Goal: Task Accomplishment & Management: Manage account settings

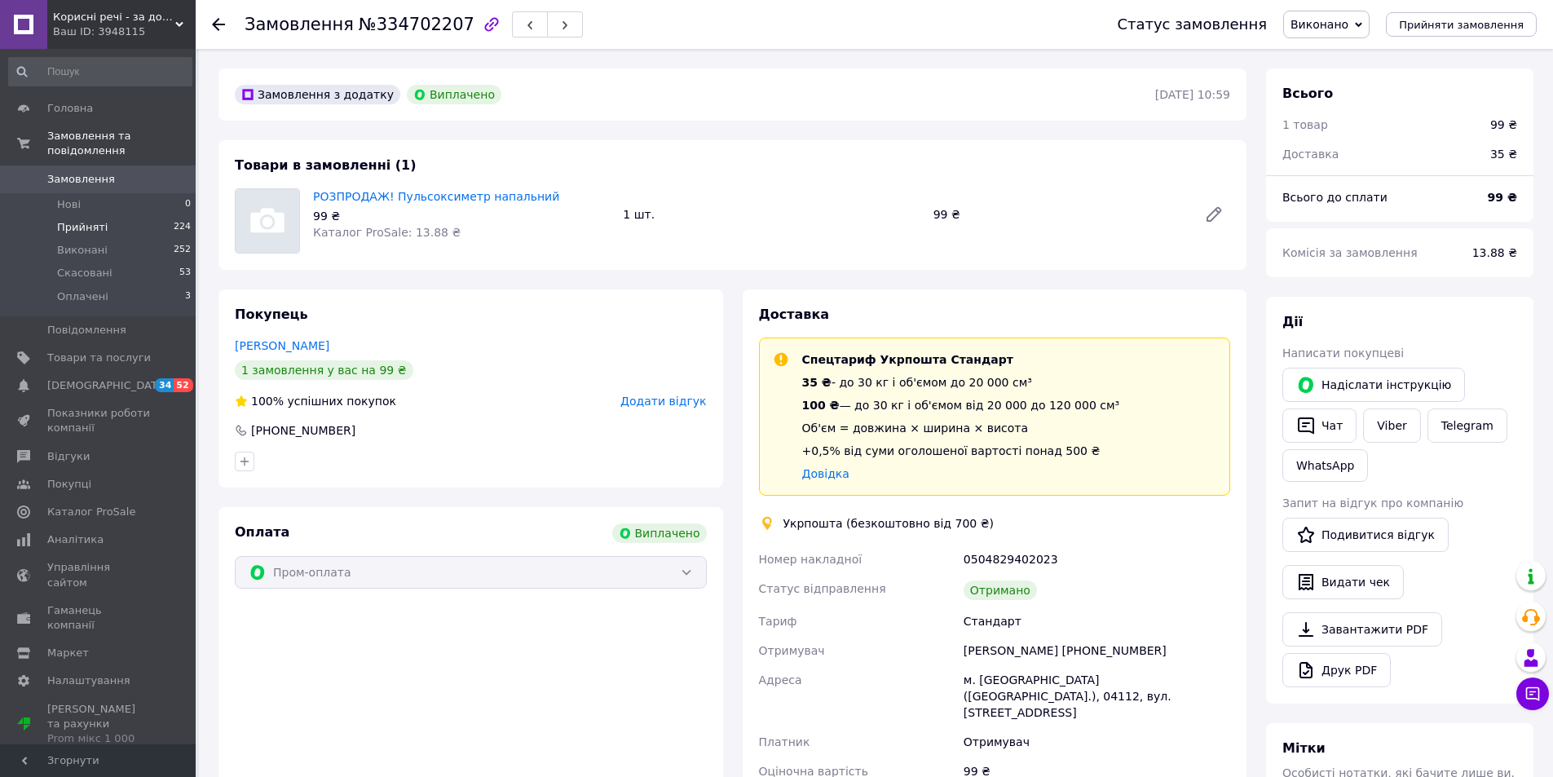
click at [90, 220] on span "Прийняті" at bounding box center [82, 227] width 51 height 15
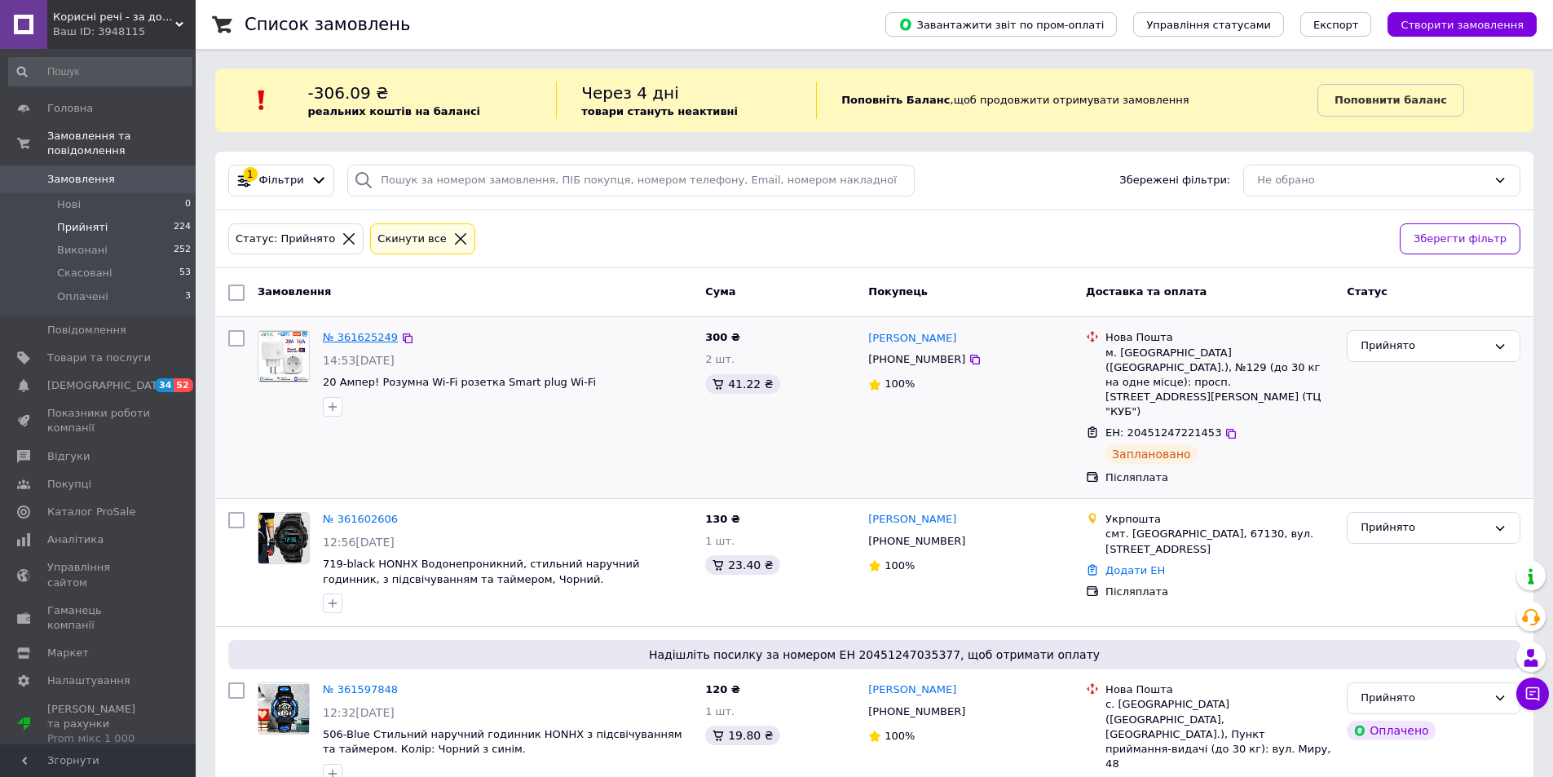
click at [364, 335] on link "№ 361625249" at bounding box center [360, 337] width 75 height 12
click at [352, 513] on link "№ 361602606" at bounding box center [360, 519] width 75 height 12
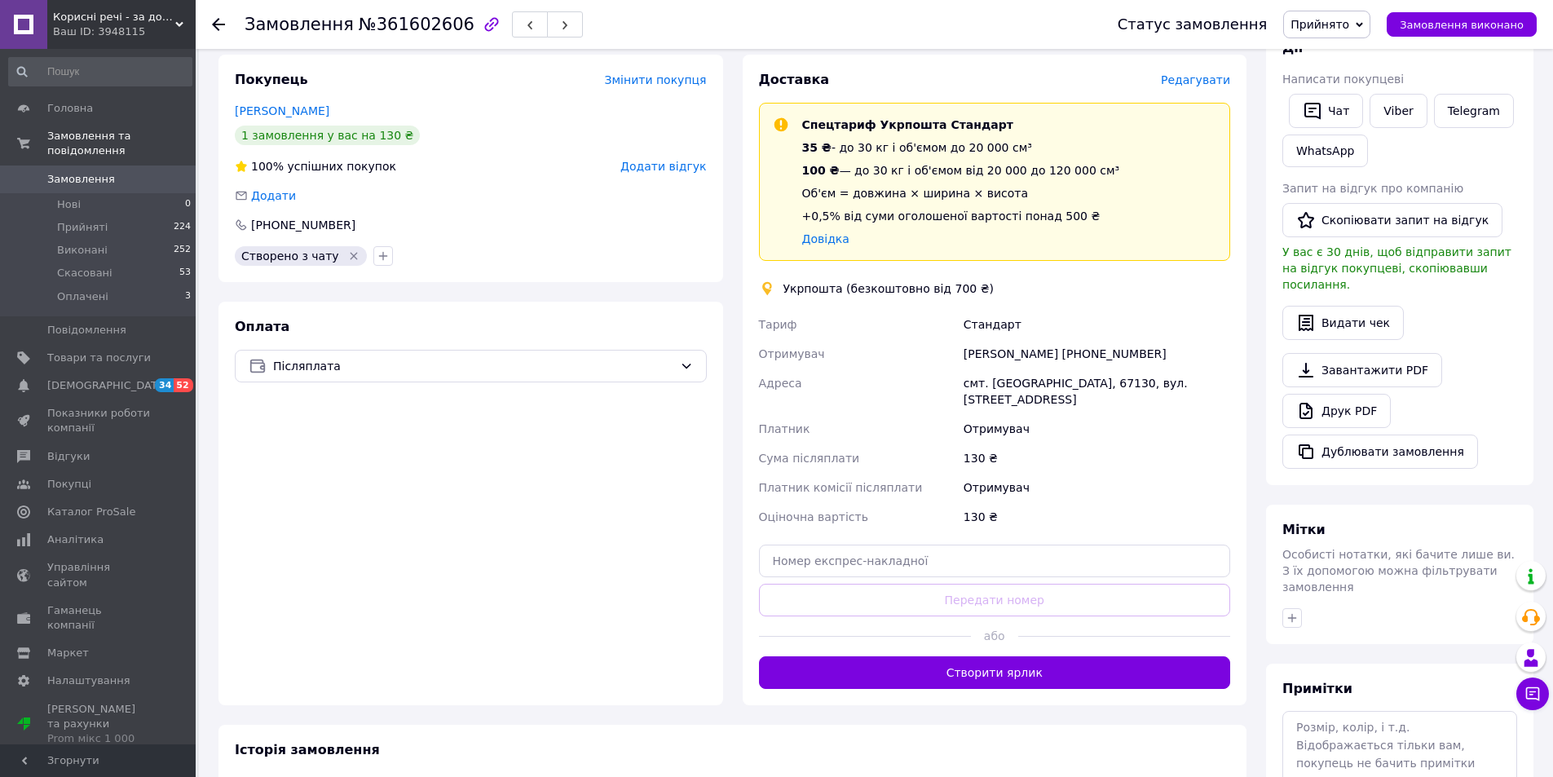
scroll to position [326, 0]
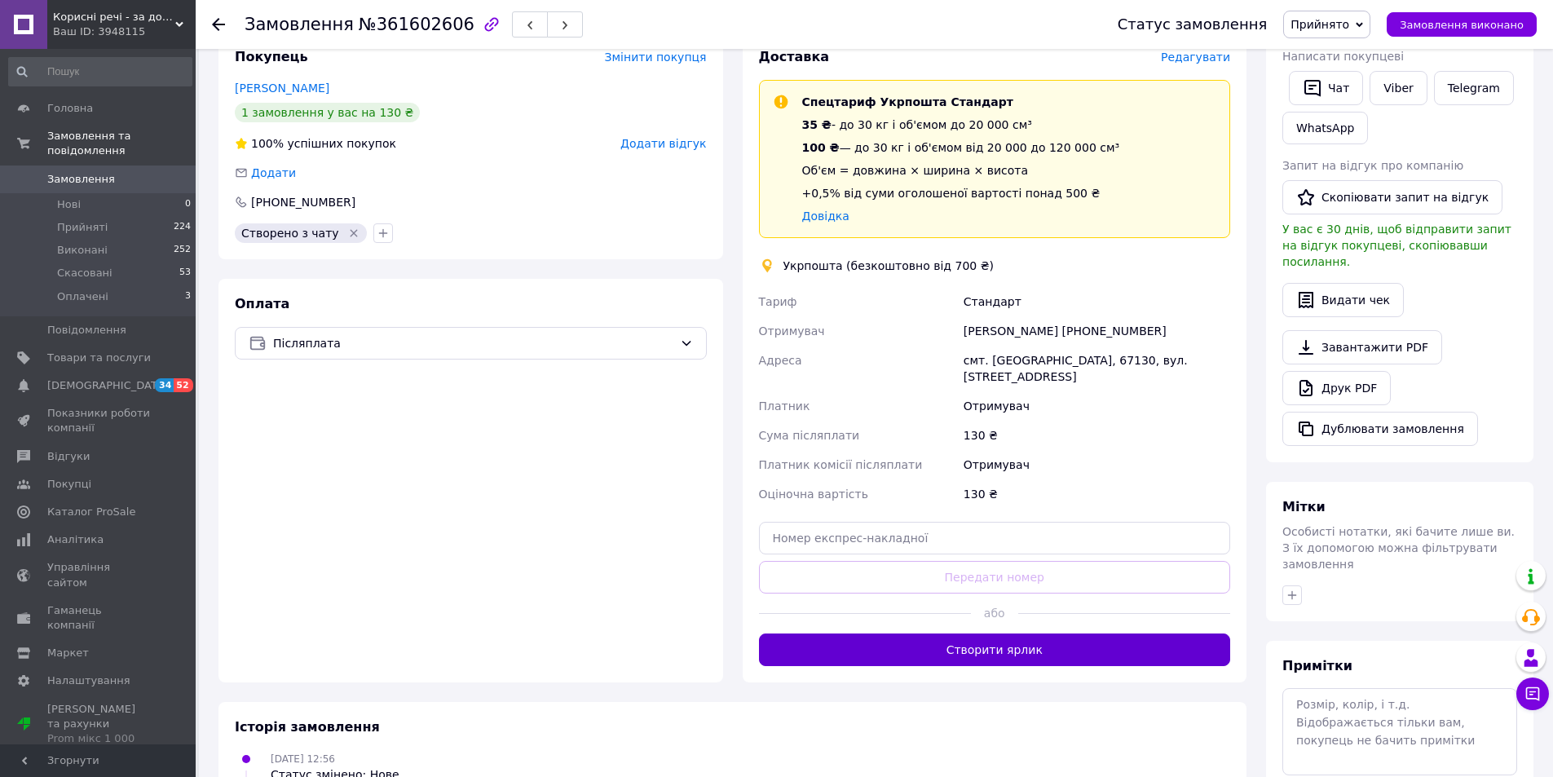
click at [959, 635] on button "Створити ярлик" at bounding box center [995, 649] width 472 height 33
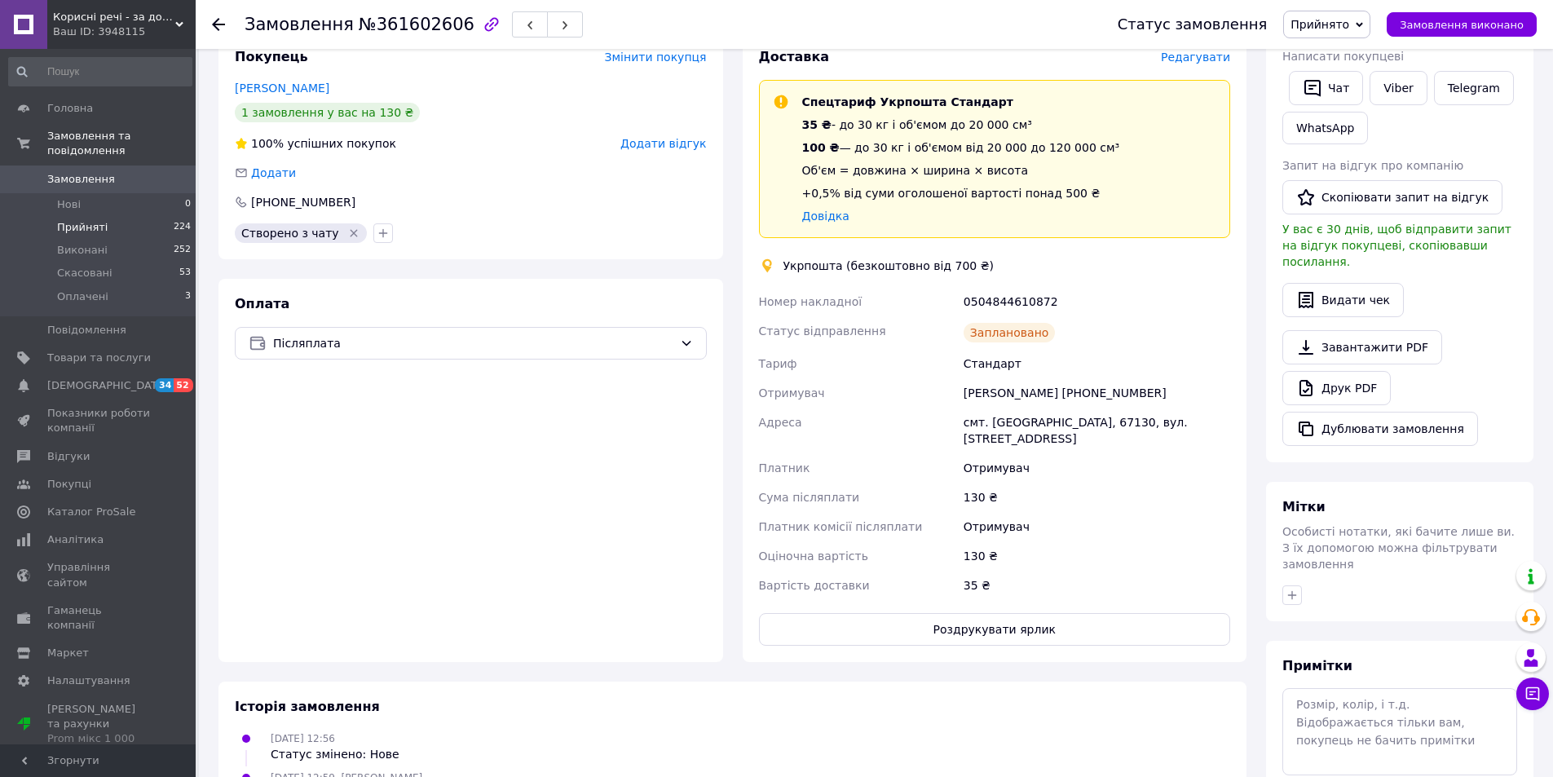
click at [101, 220] on span "Прийняті" at bounding box center [82, 227] width 51 height 15
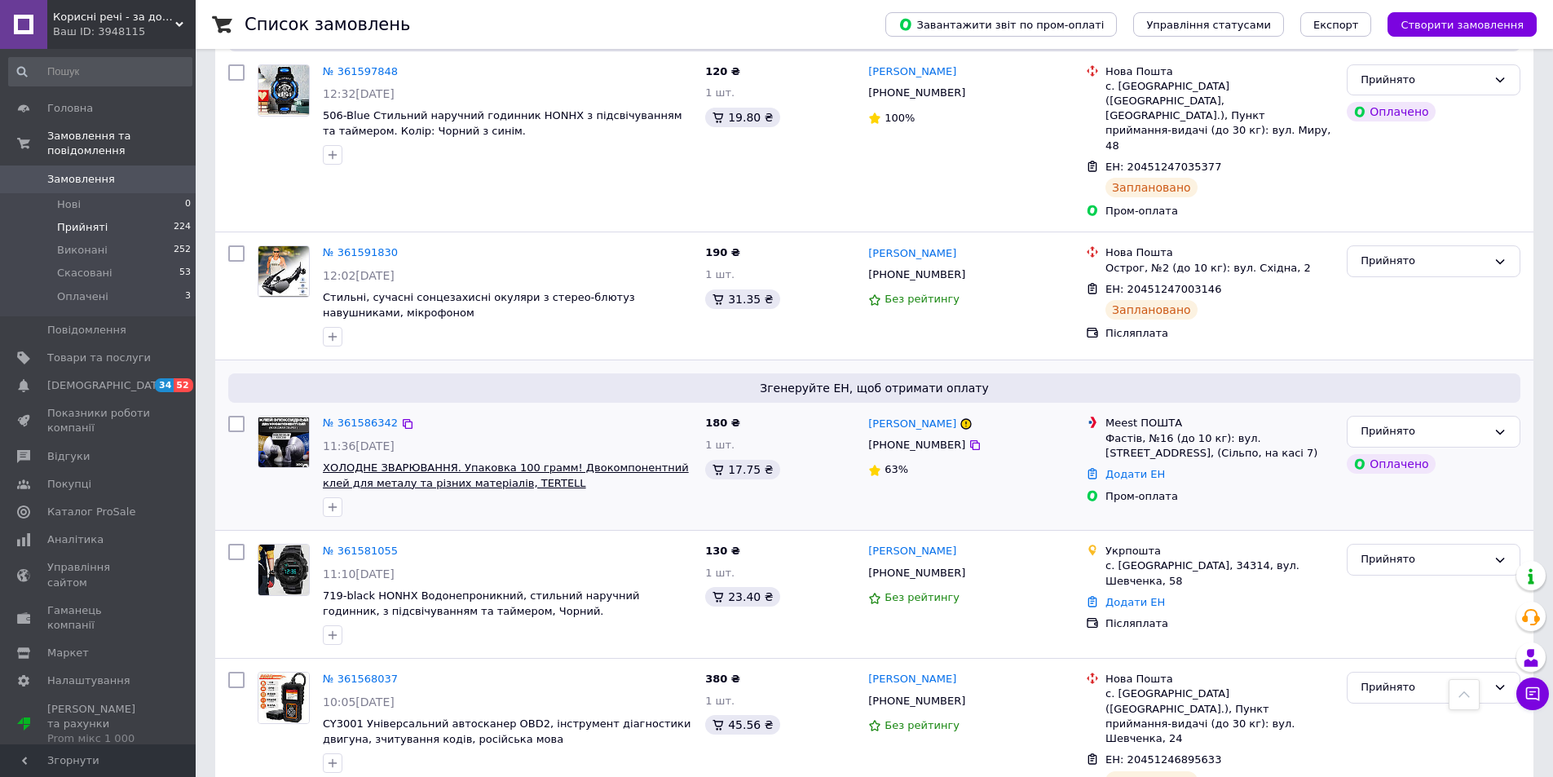
scroll to position [652, 0]
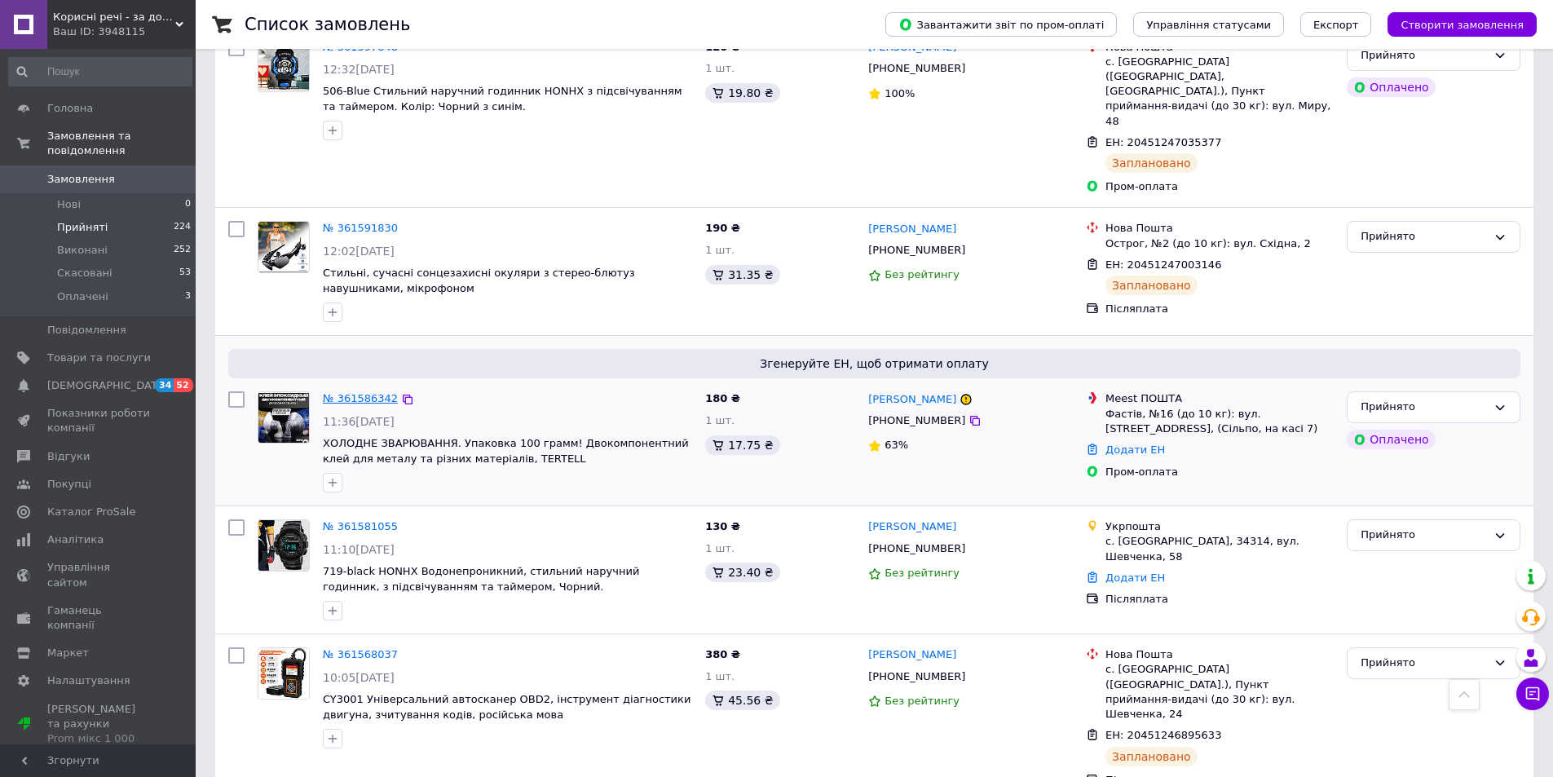
click at [358, 392] on link "№ 361586342" at bounding box center [360, 398] width 75 height 12
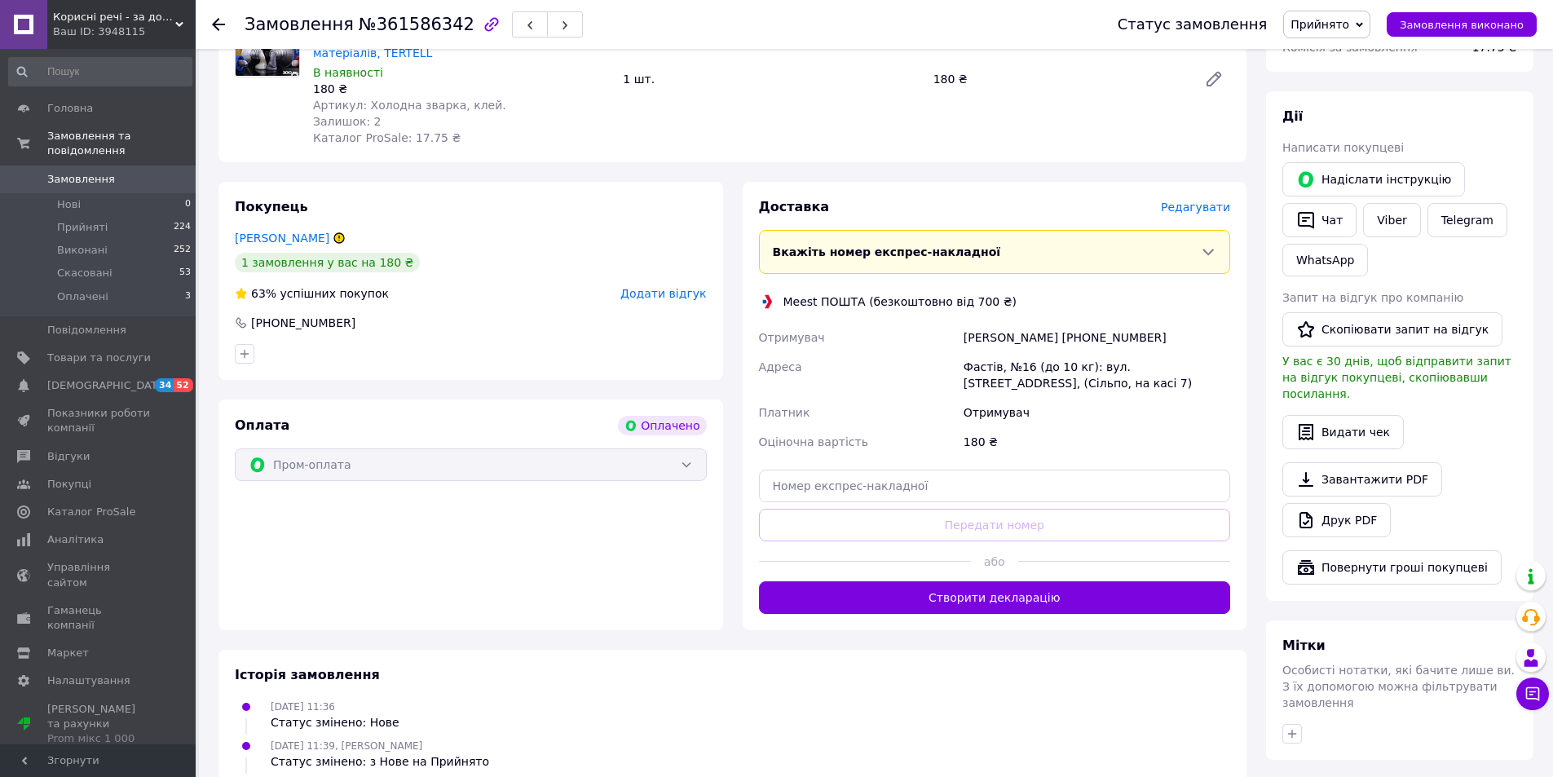
scroll to position [245, 0]
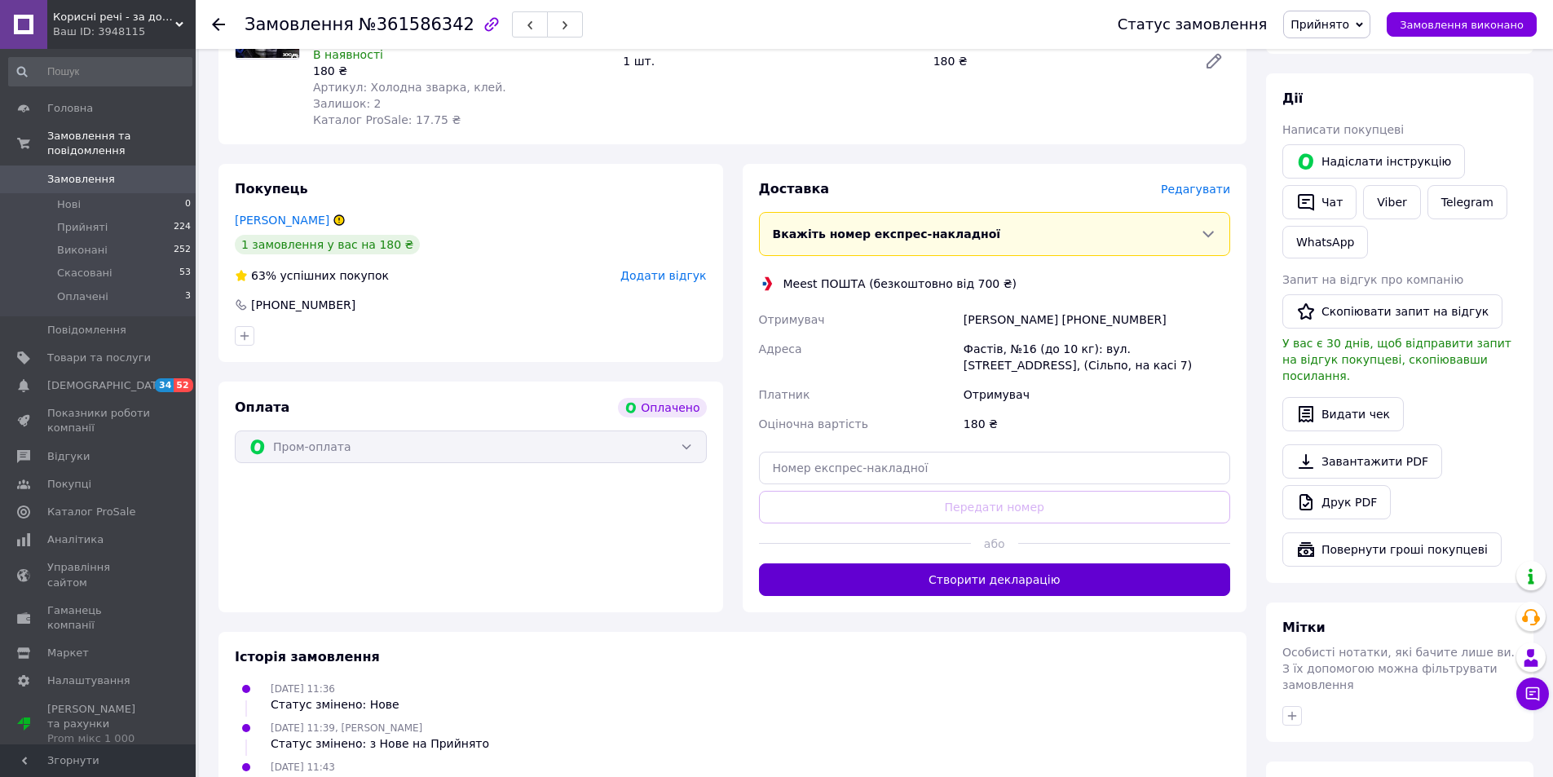
click at [926, 580] on button "Створити декларацію" at bounding box center [995, 579] width 472 height 33
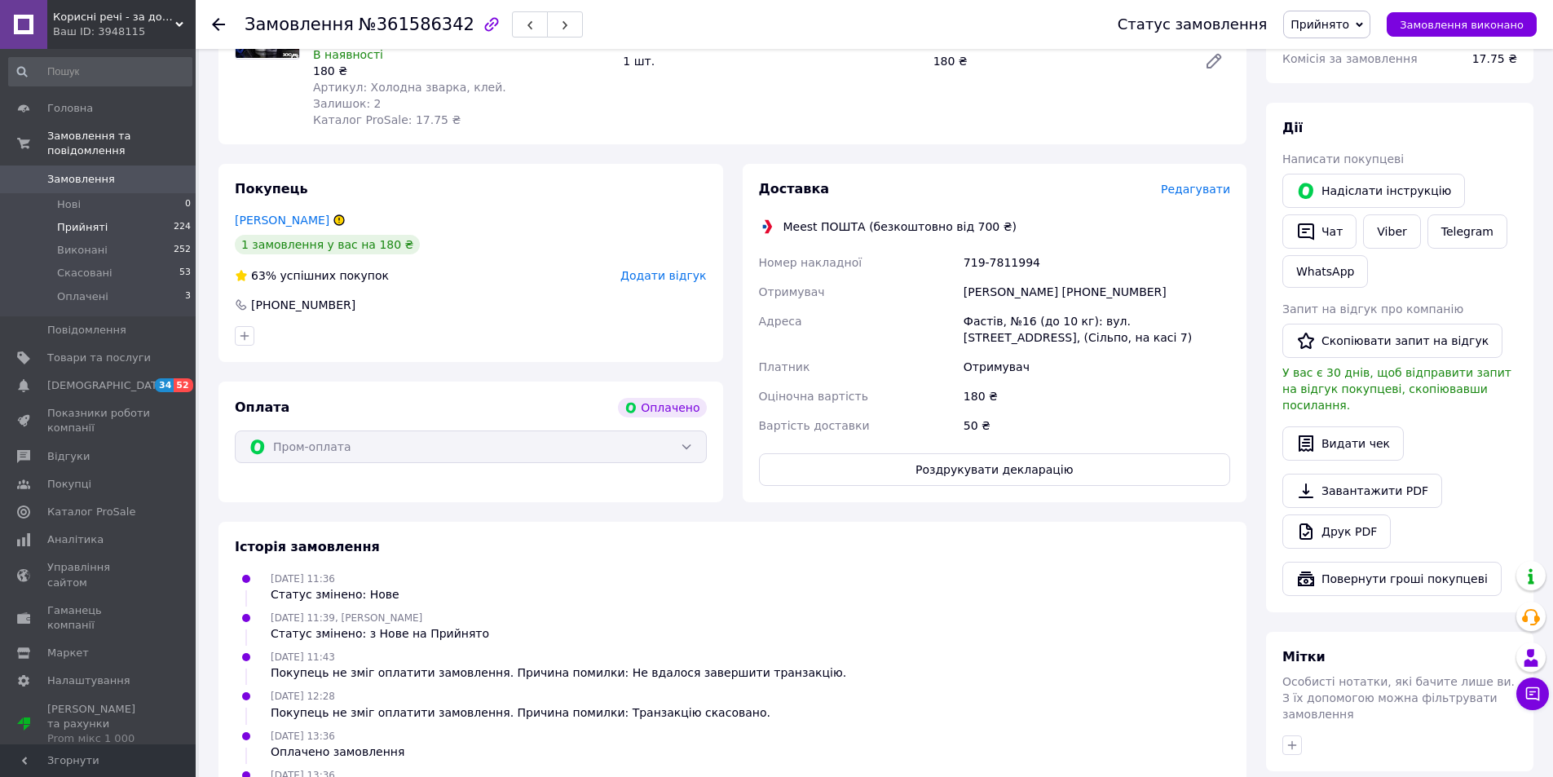
click at [88, 220] on span "Прийняті" at bounding box center [82, 227] width 51 height 15
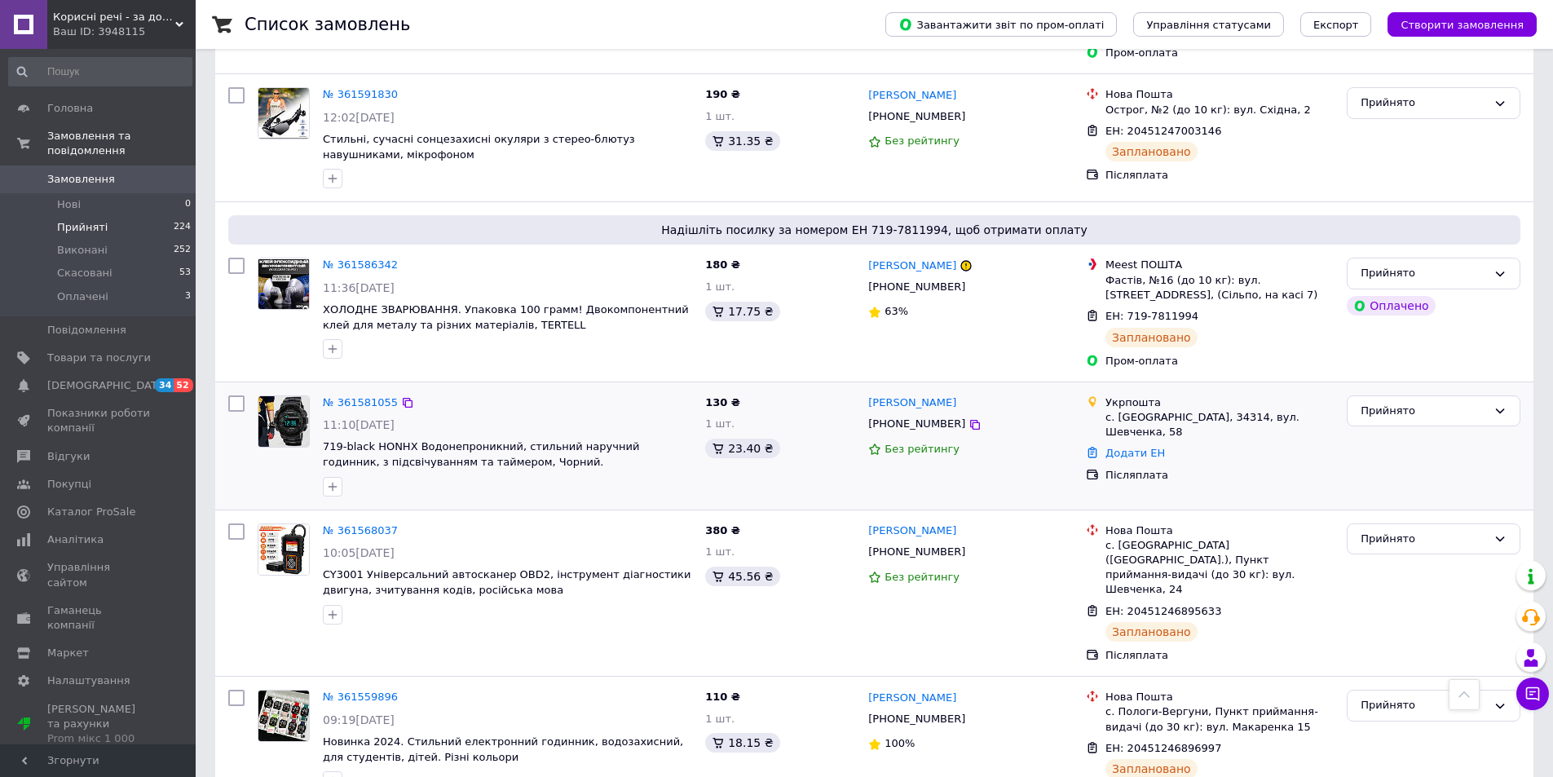
scroll to position [815, 0]
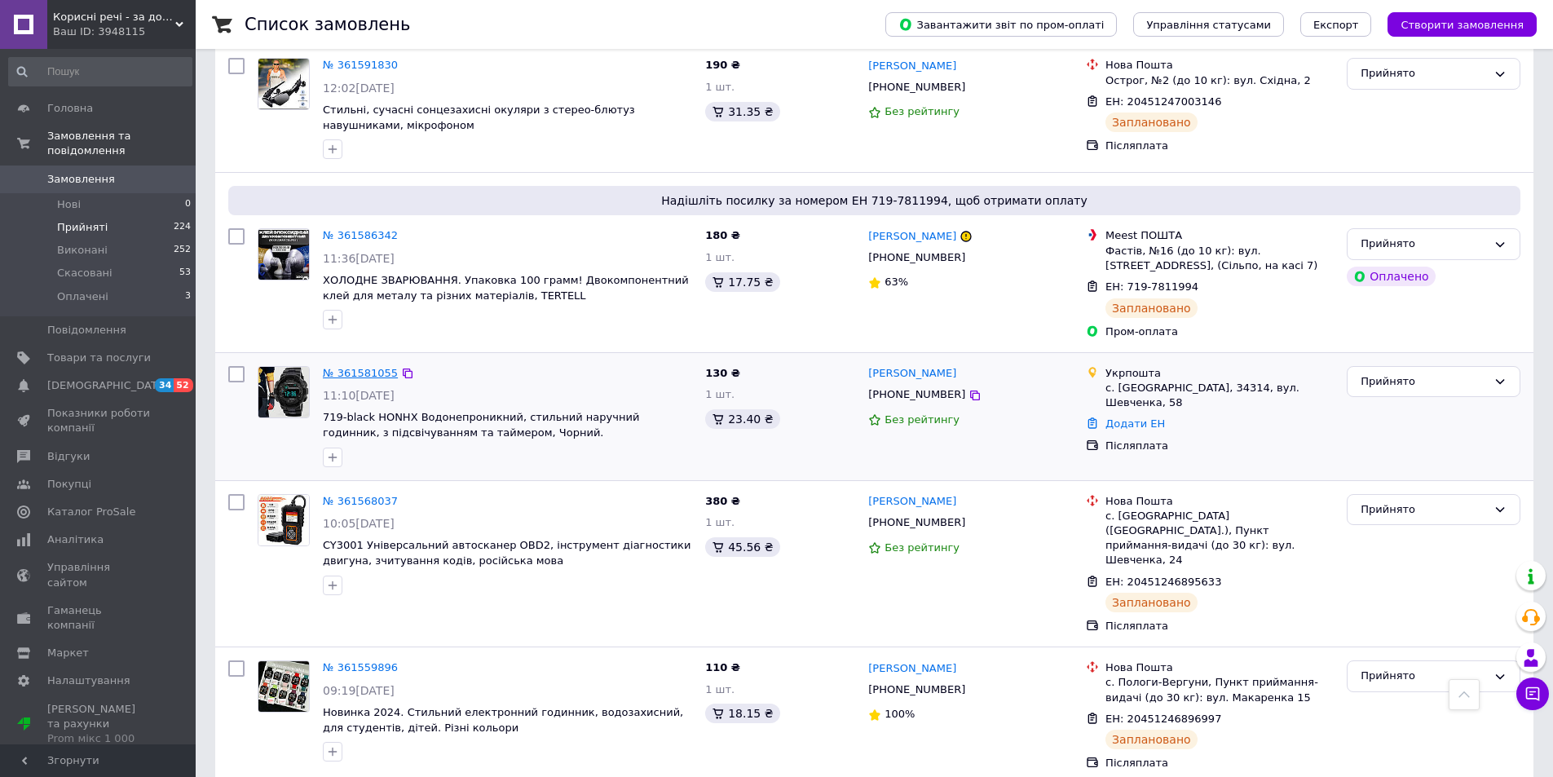
click at [369, 367] on link "№ 361581055" at bounding box center [360, 373] width 75 height 12
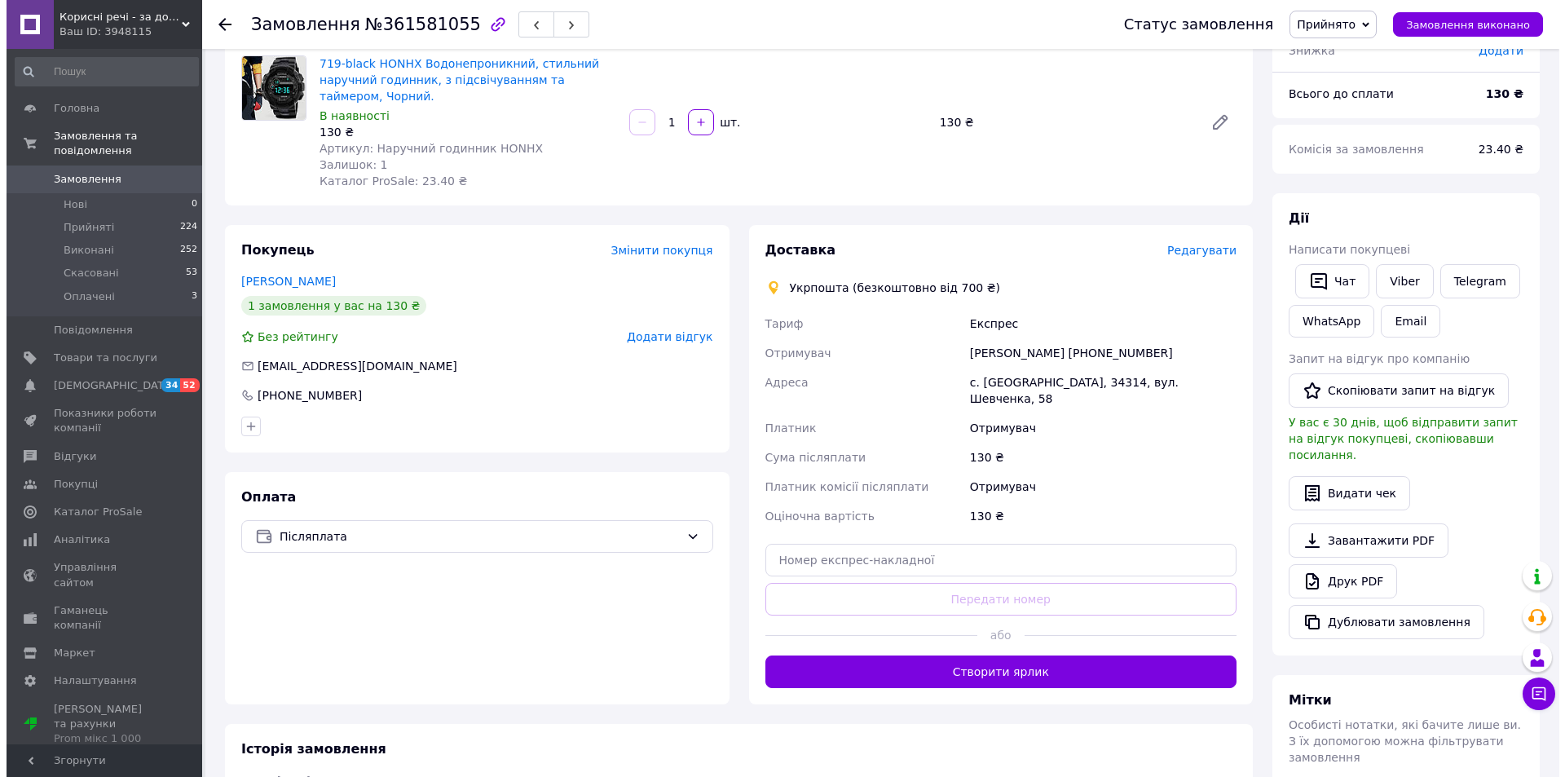
scroll to position [163, 0]
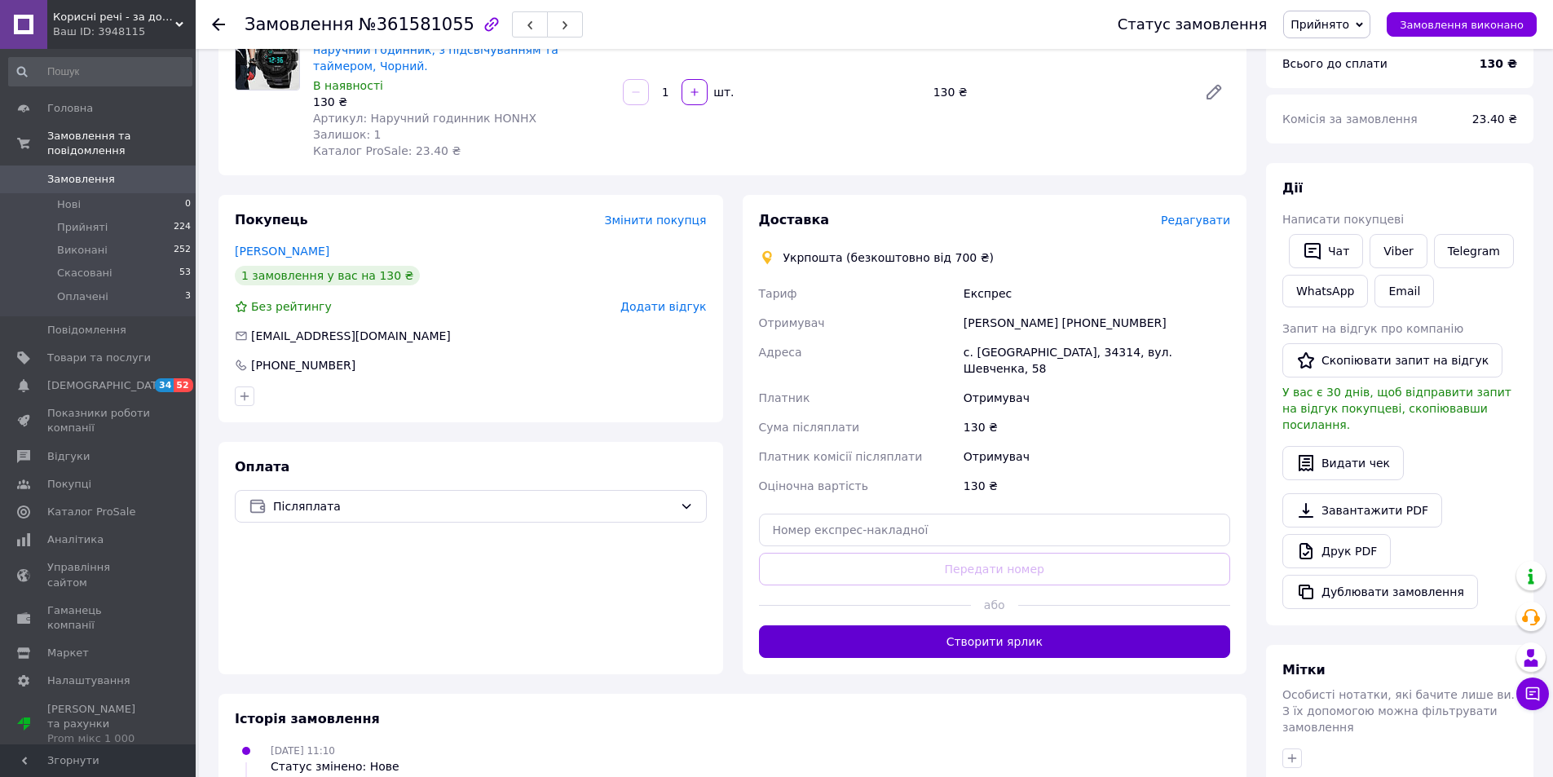
click at [975, 625] on button "Створити ярлик" at bounding box center [995, 641] width 472 height 33
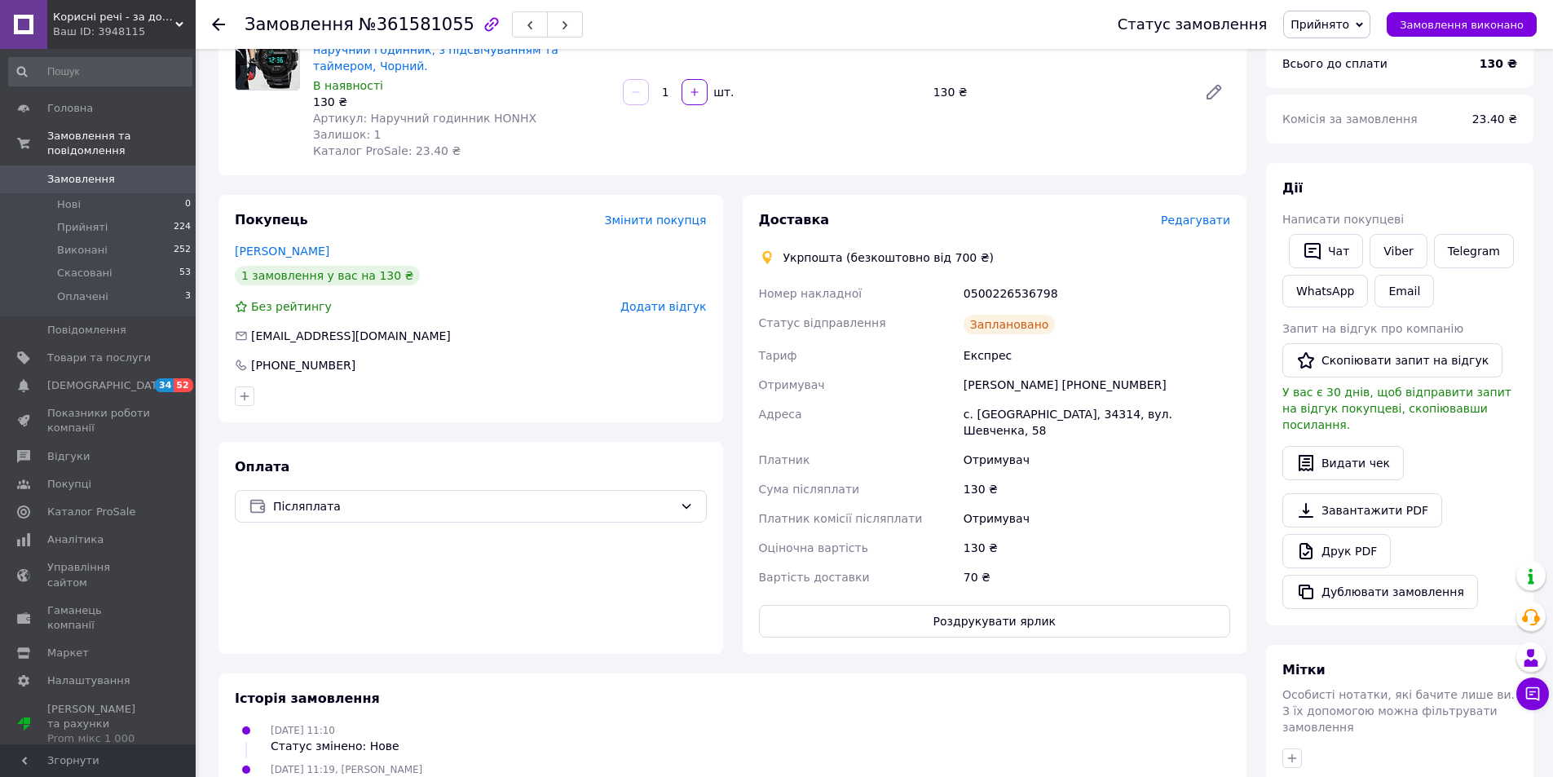
click at [1201, 221] on span "Редагувати" at bounding box center [1195, 220] width 69 height 13
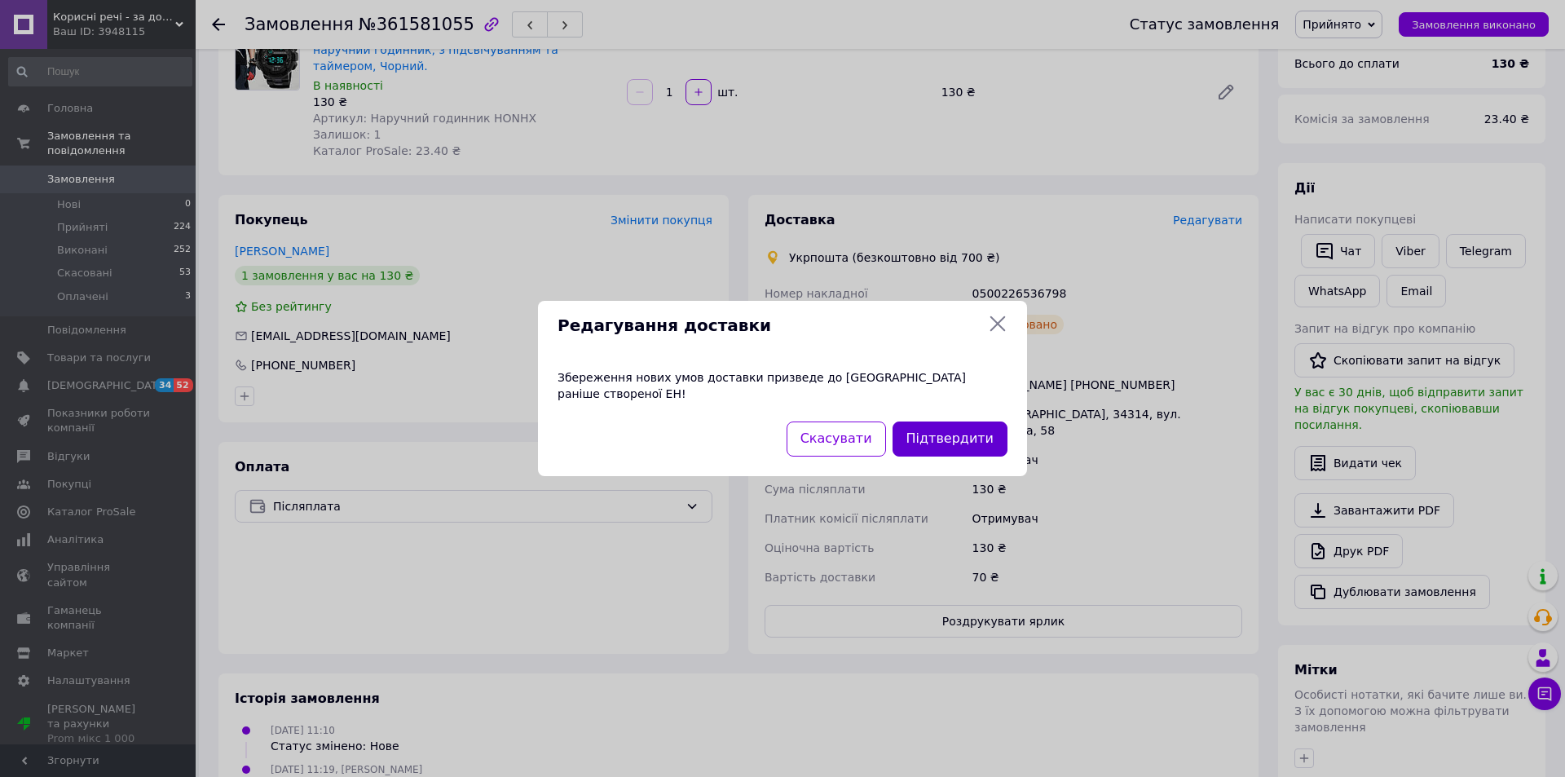
click at [942, 433] on button "Підтвердити" at bounding box center [950, 438] width 115 height 35
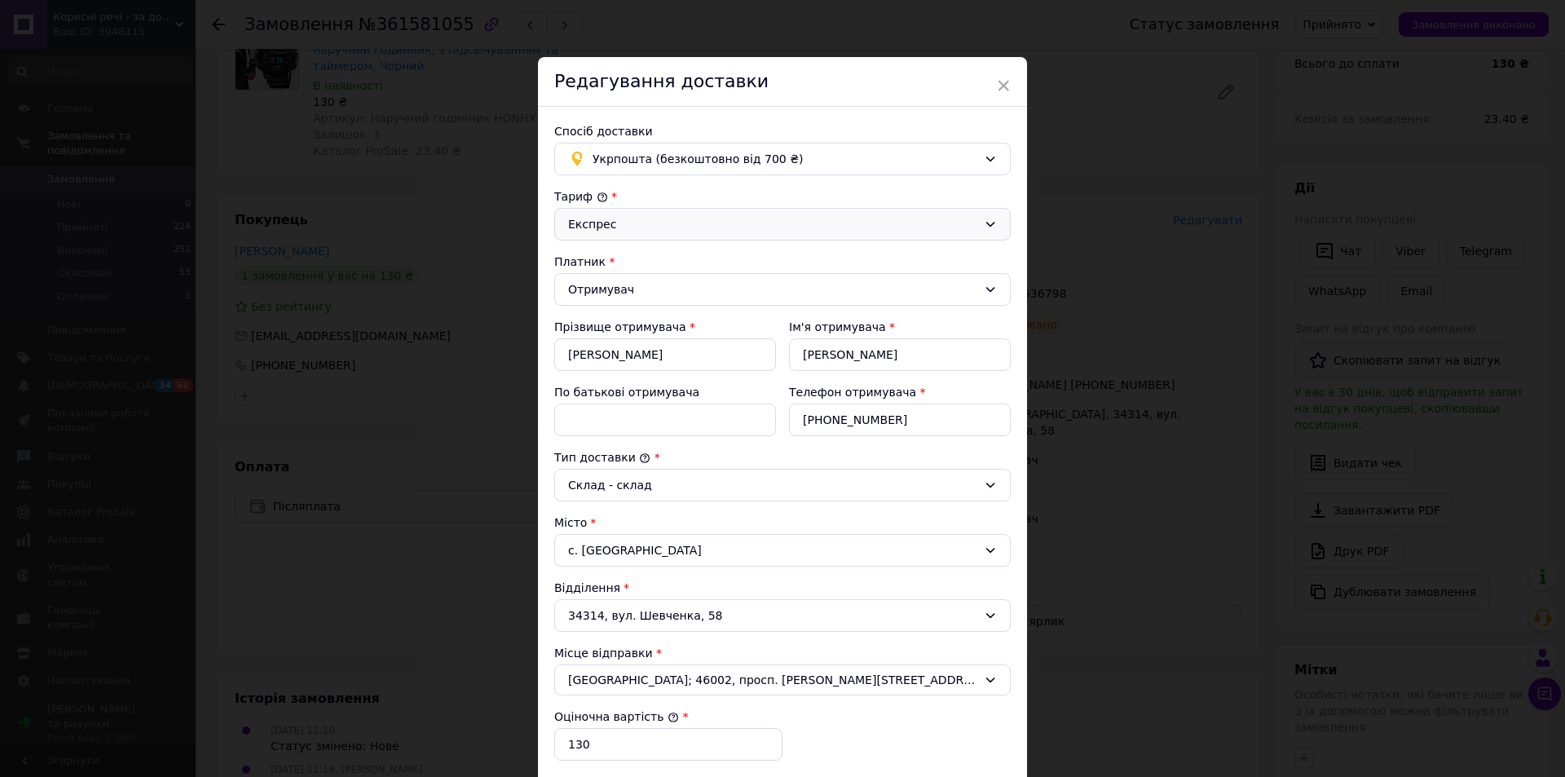
click at [726, 221] on div "Експрес" at bounding box center [772, 224] width 409 height 18
click at [629, 258] on li "Стандарт" at bounding box center [782, 259] width 455 height 31
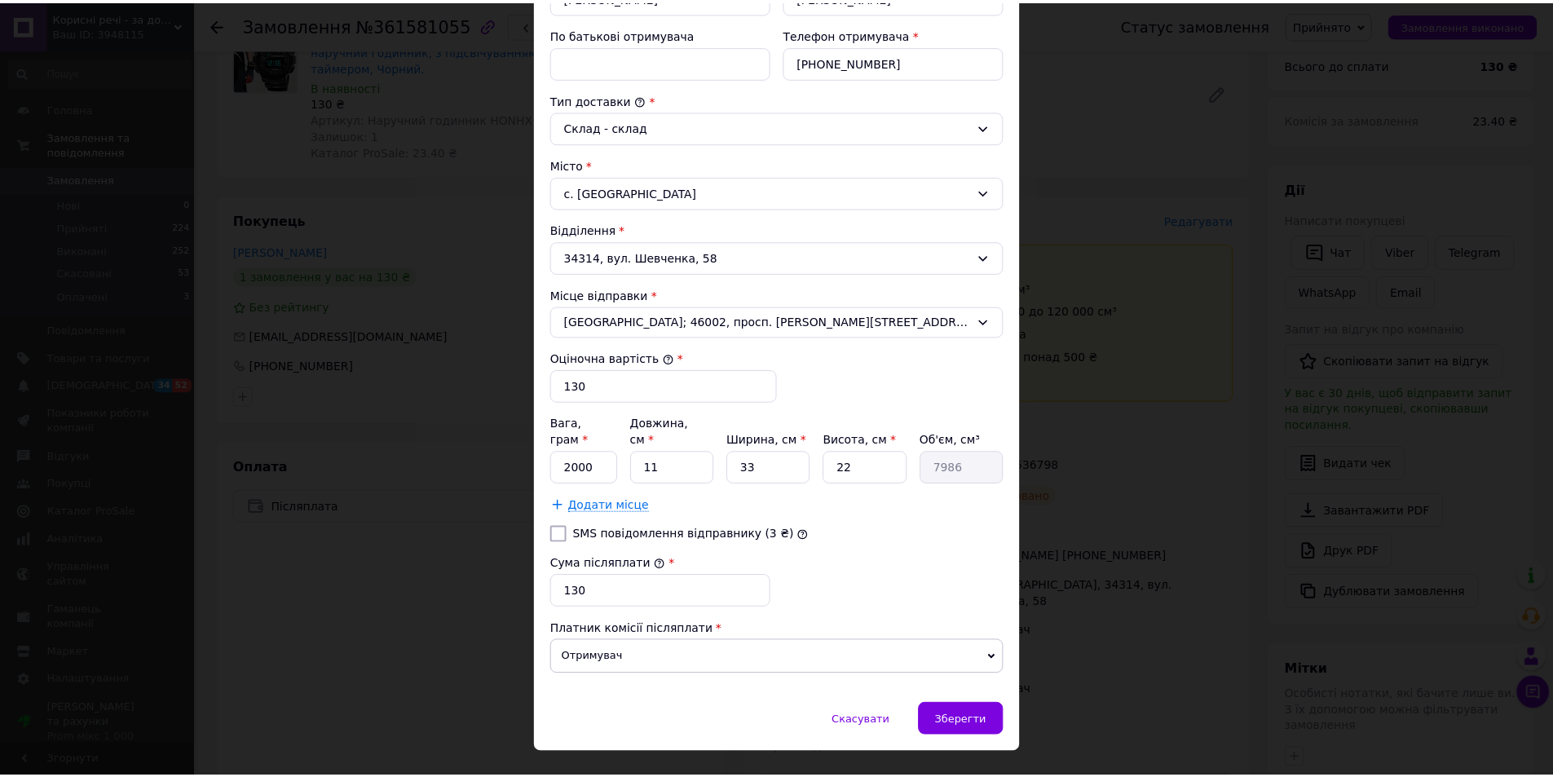
scroll to position [375, 0]
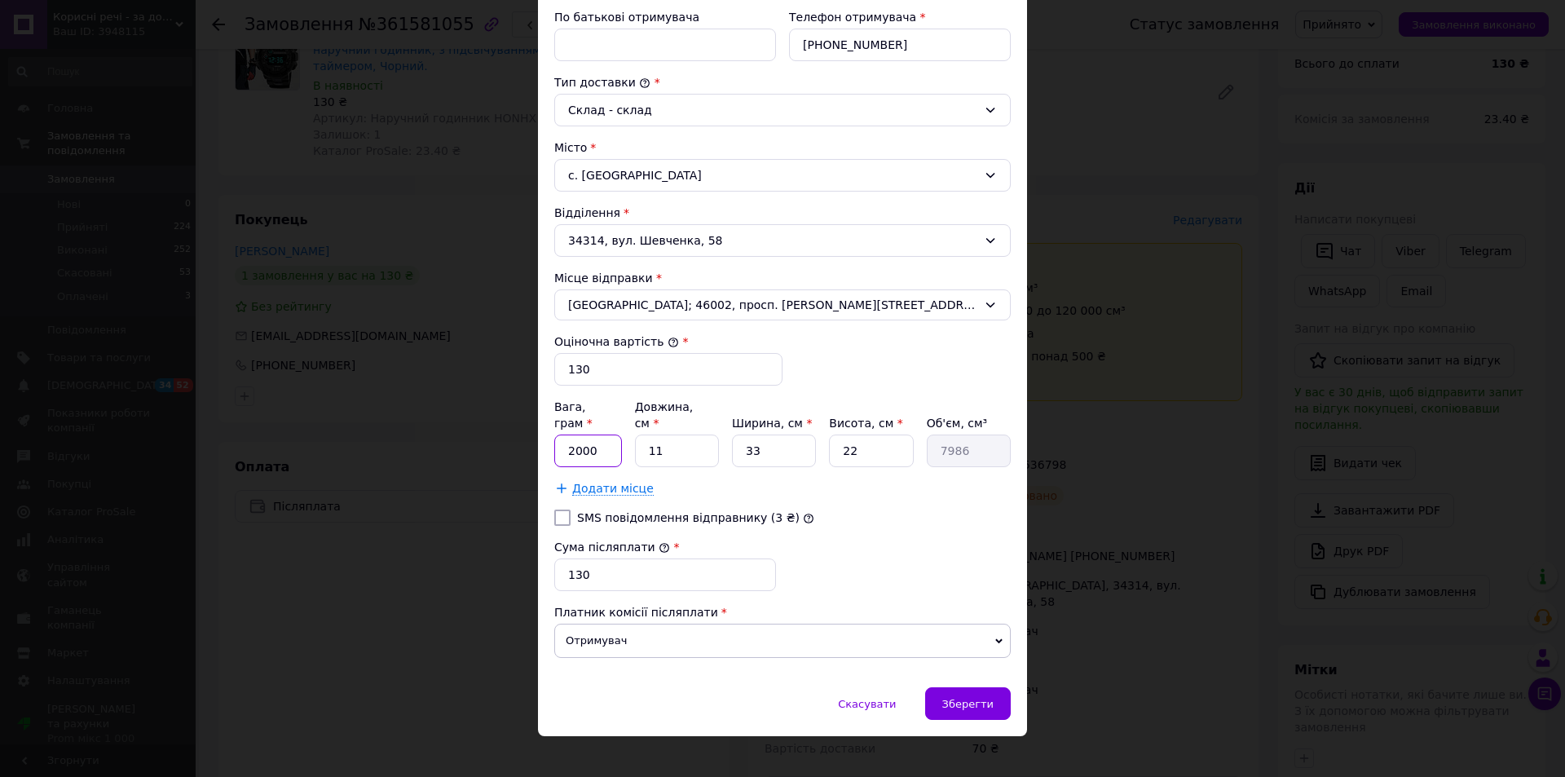
click at [602, 435] on input "2000" at bounding box center [588, 451] width 68 height 33
type input "2"
type input "100"
click at [667, 435] on input "11" at bounding box center [677, 451] width 84 height 33
type input "1"
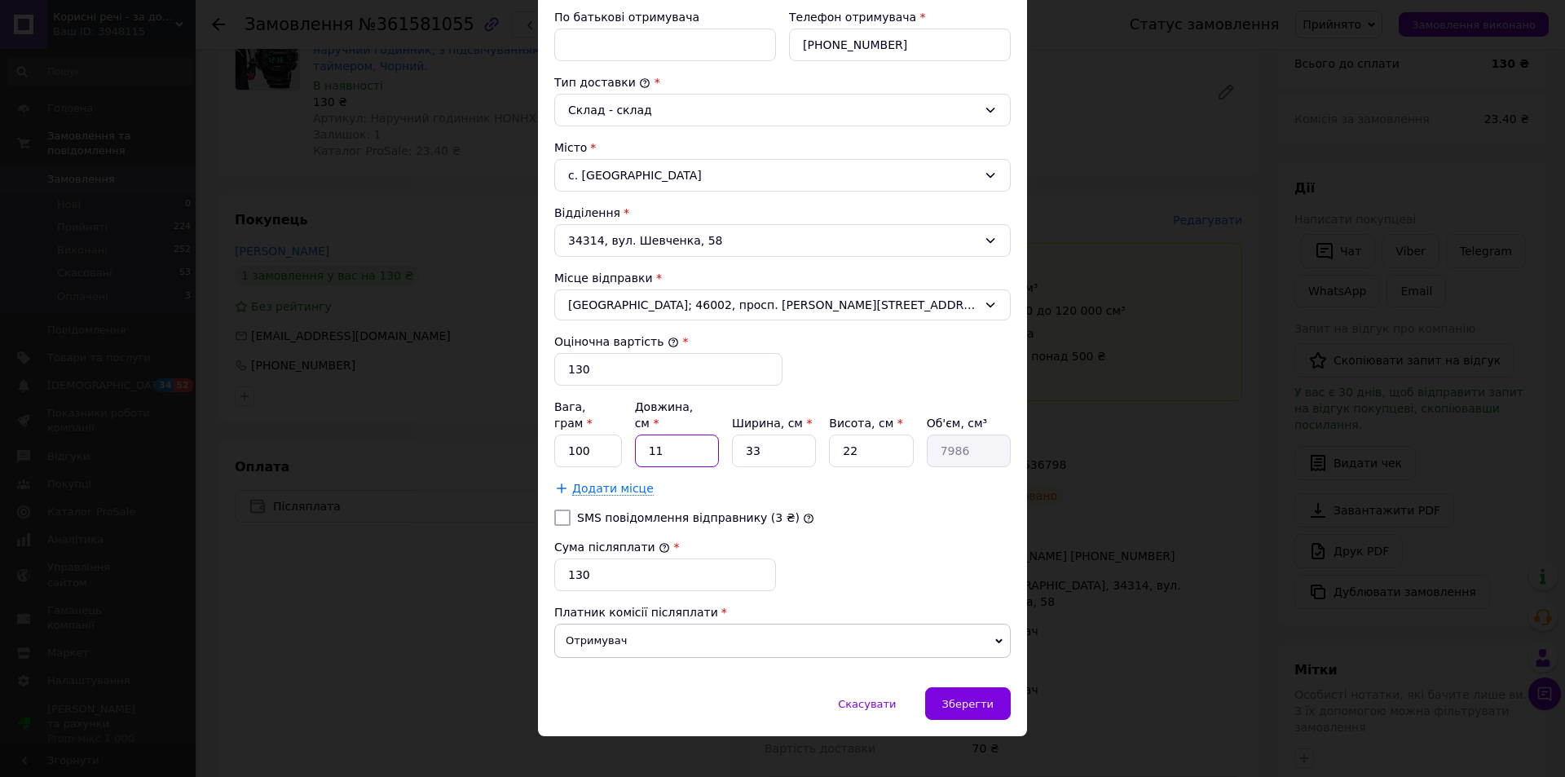
type input "726"
type input "10"
type input "7260"
type input "1"
type input "726"
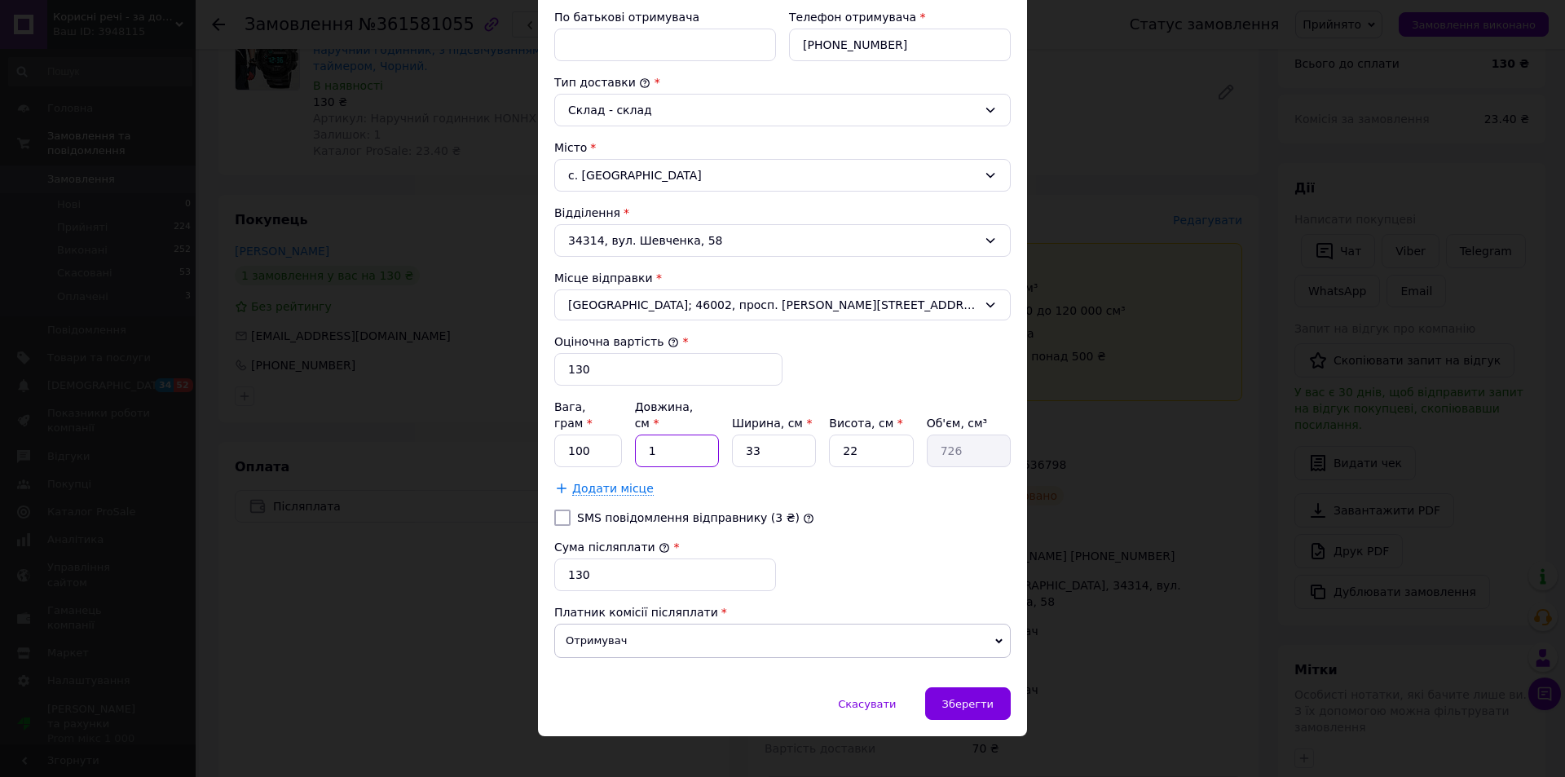
type input "15"
type input "10890"
type input "15"
click at [773, 436] on input "33" at bounding box center [774, 451] width 84 height 33
type input "3"
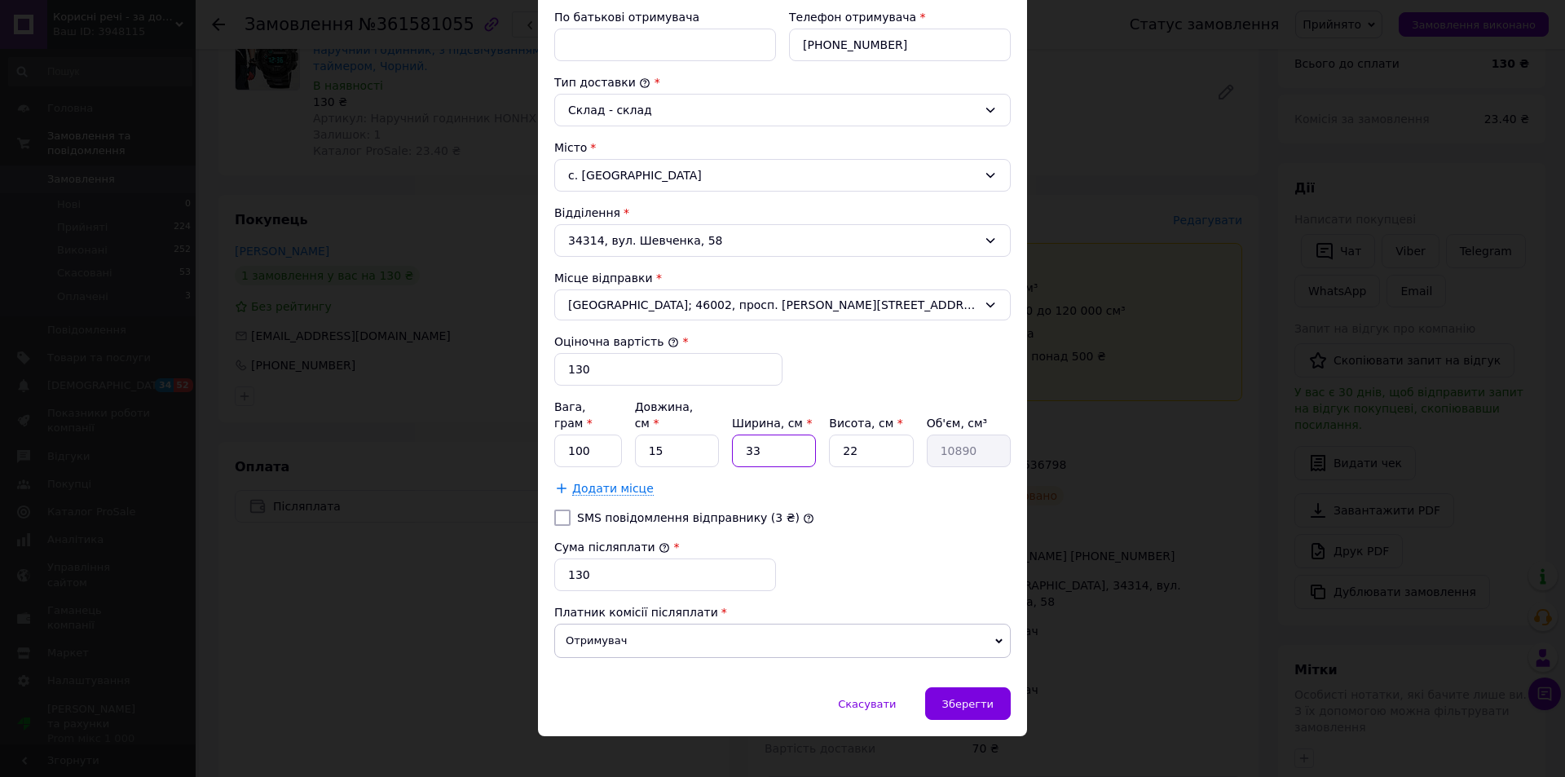
type input "990"
type input "1"
type input "330"
type input "15"
type input "4950"
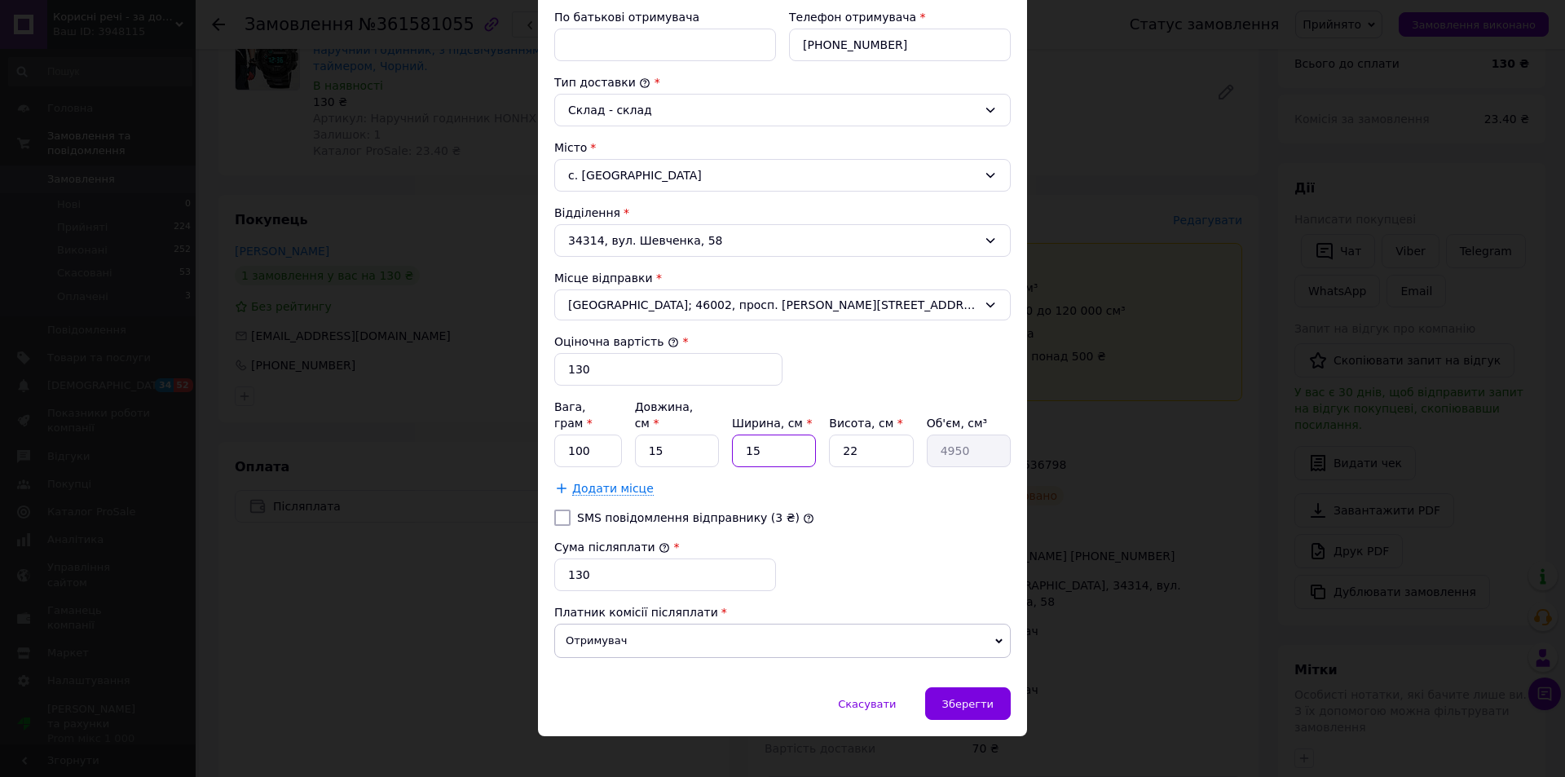
type input "15"
click at [856, 435] on input "22" at bounding box center [871, 451] width 84 height 33
type input "2"
type input "450"
type input "5"
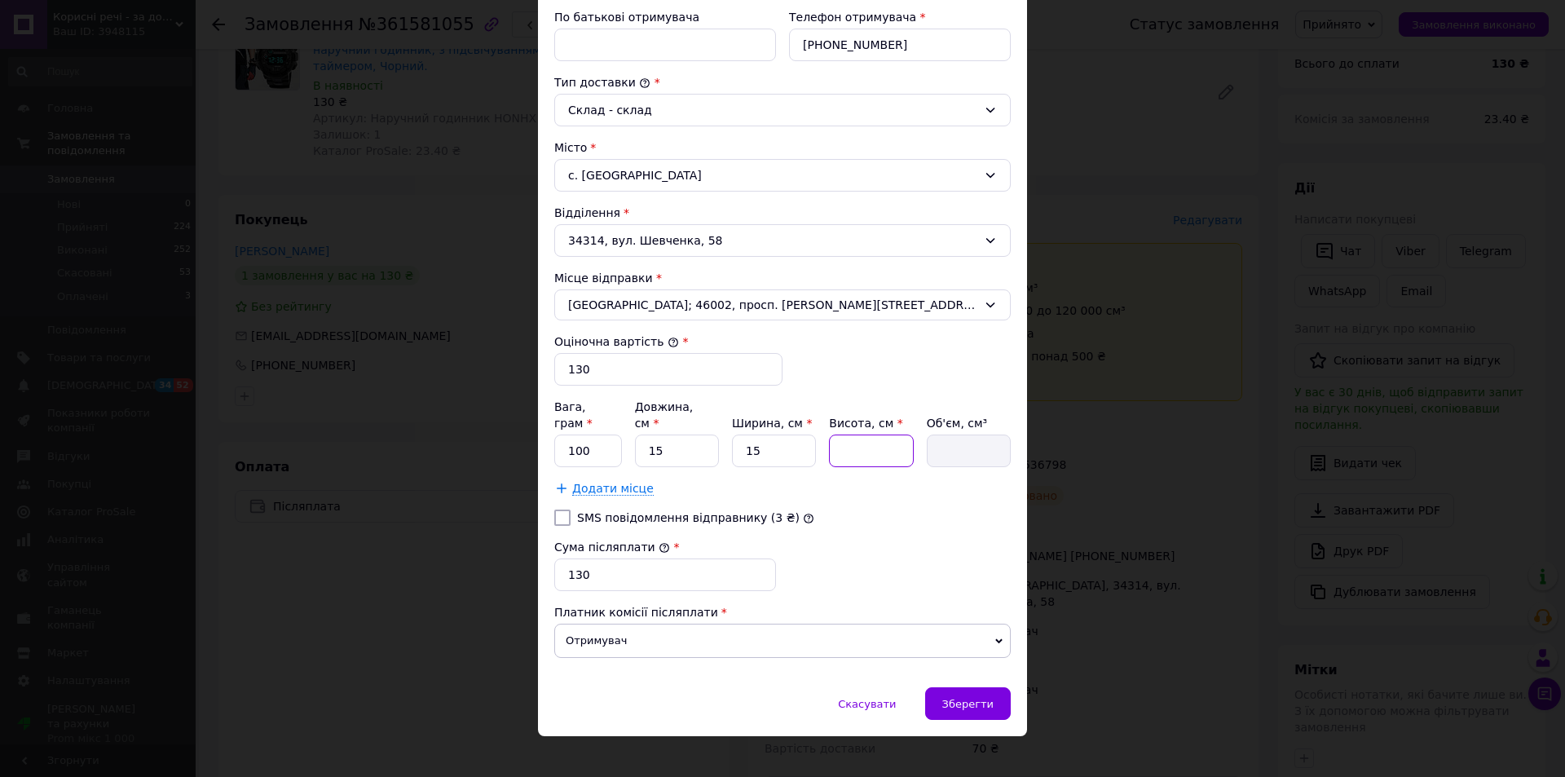
type input "1125"
type input "5"
click at [965, 698] on span "Зберегти" at bounding box center [967, 704] width 51 height 12
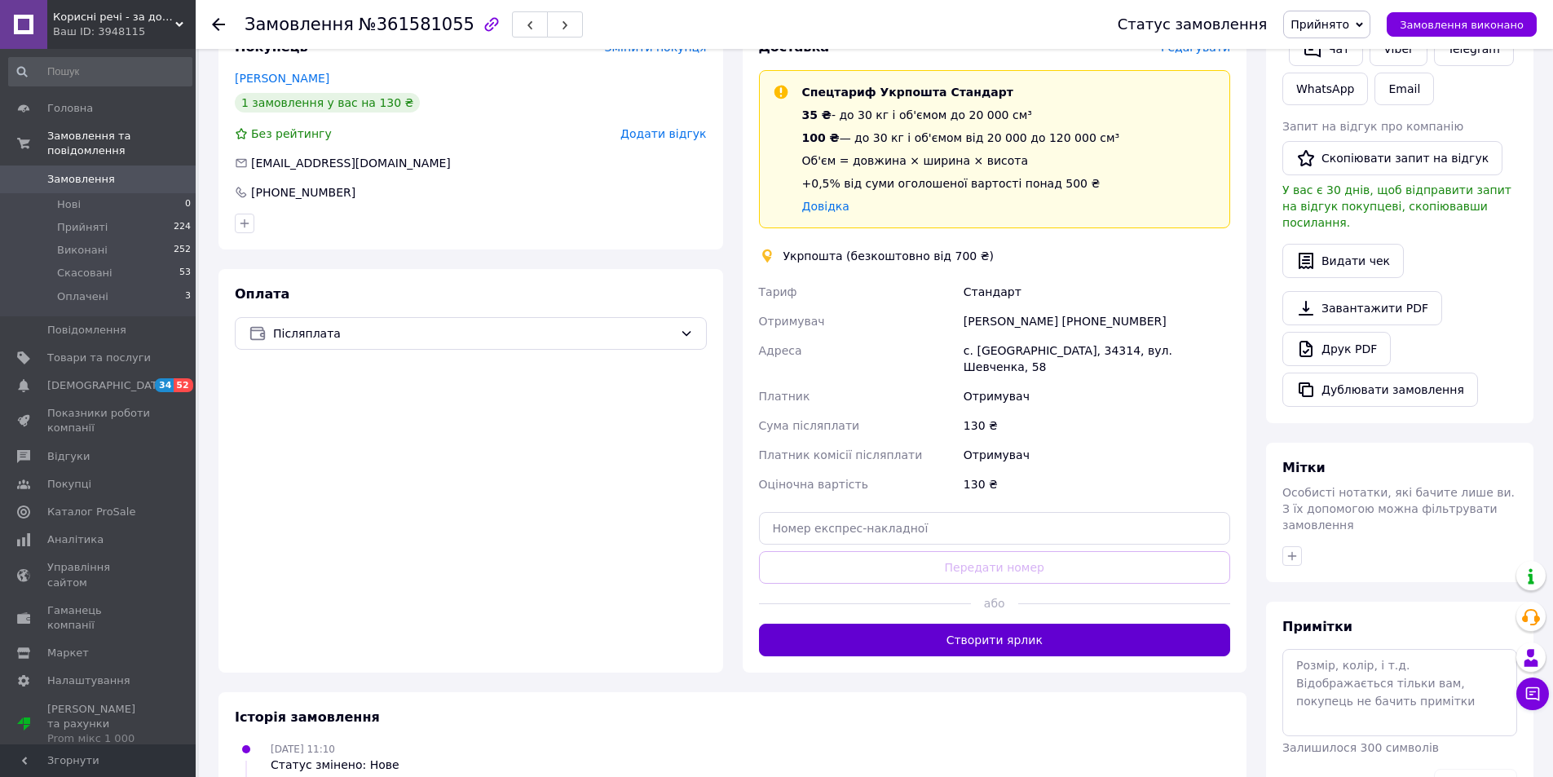
scroll to position [408, 0]
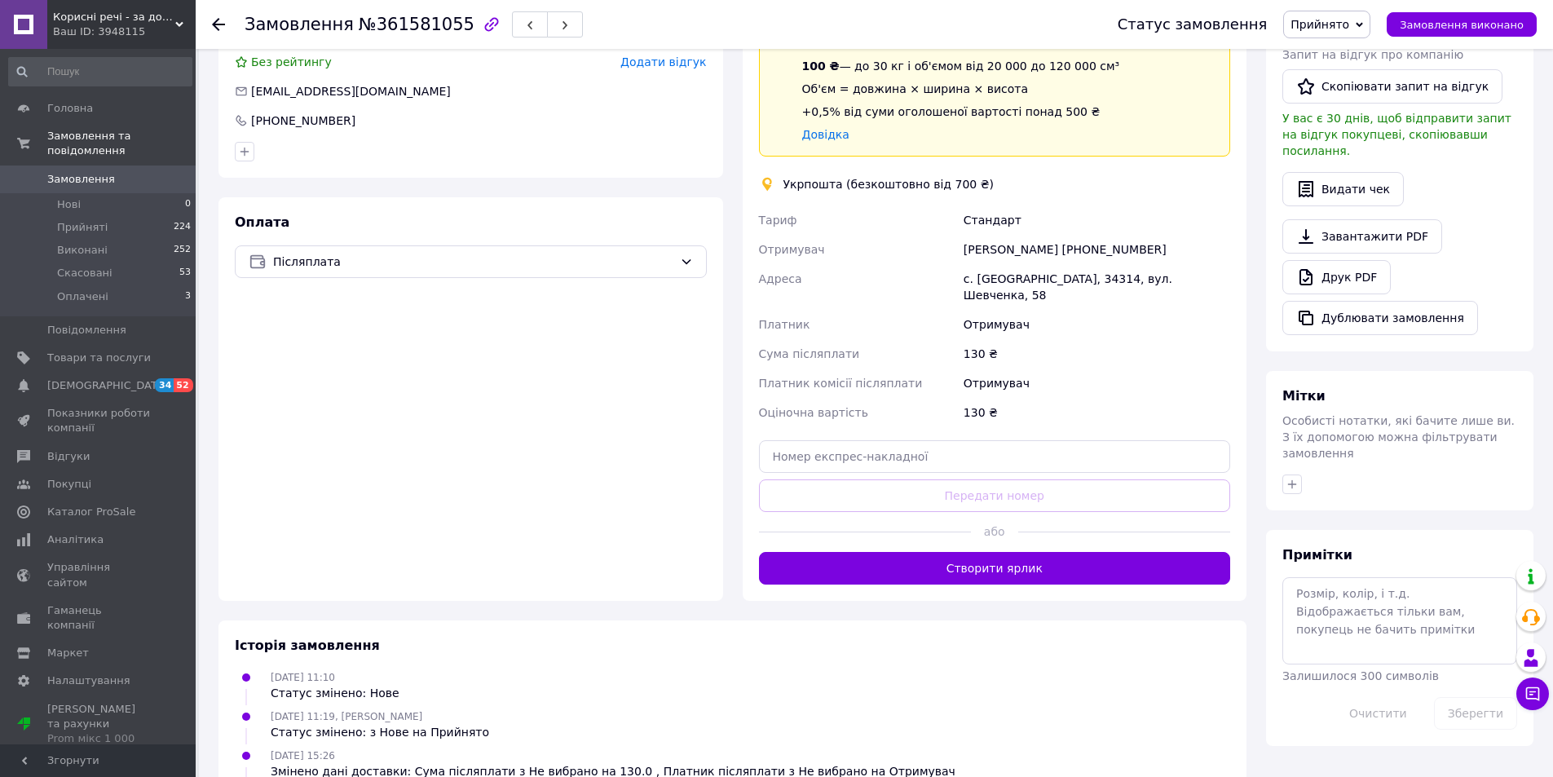
click at [995, 554] on button "Створити ярлик" at bounding box center [995, 568] width 472 height 33
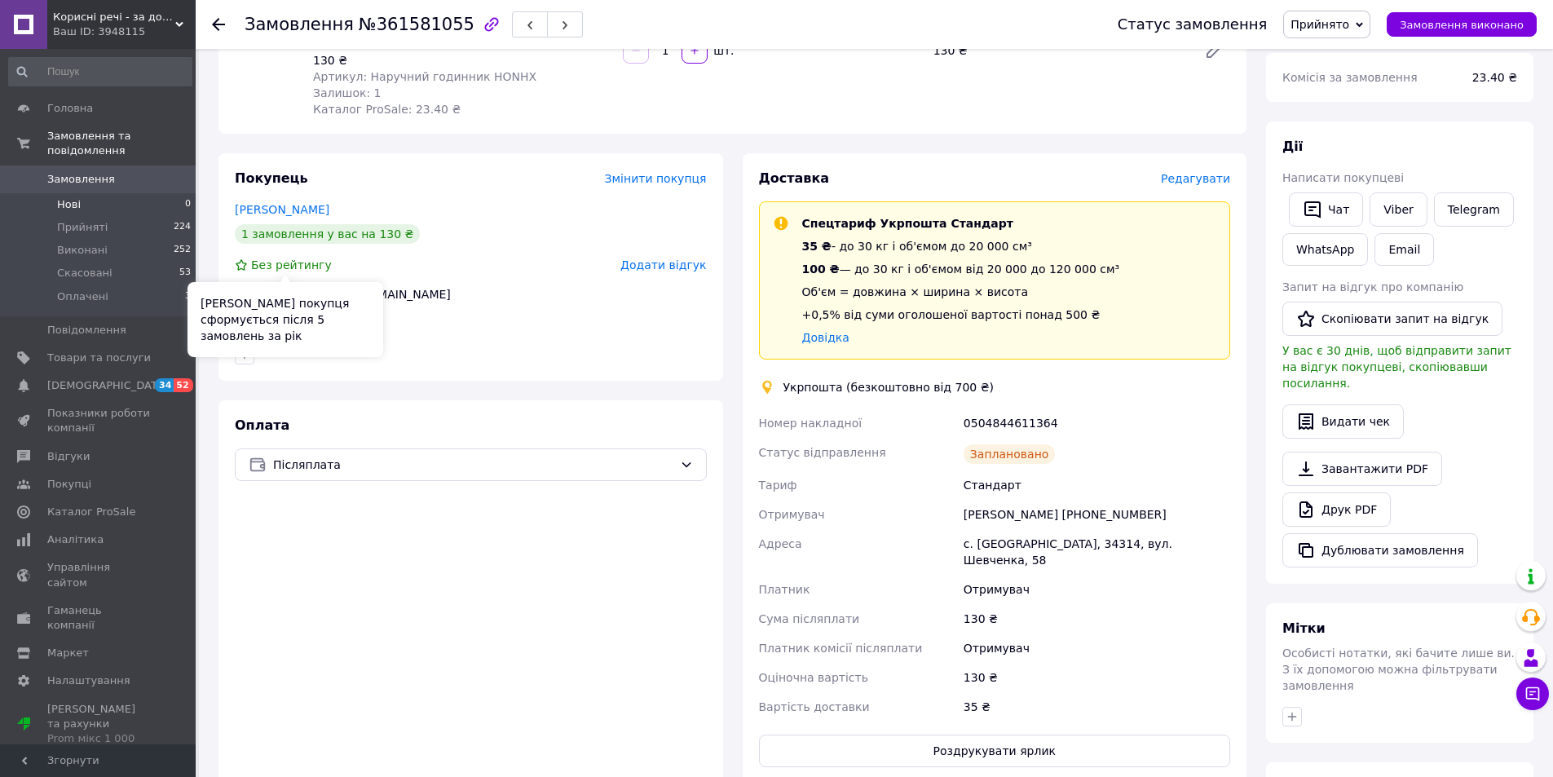
scroll to position [201, 0]
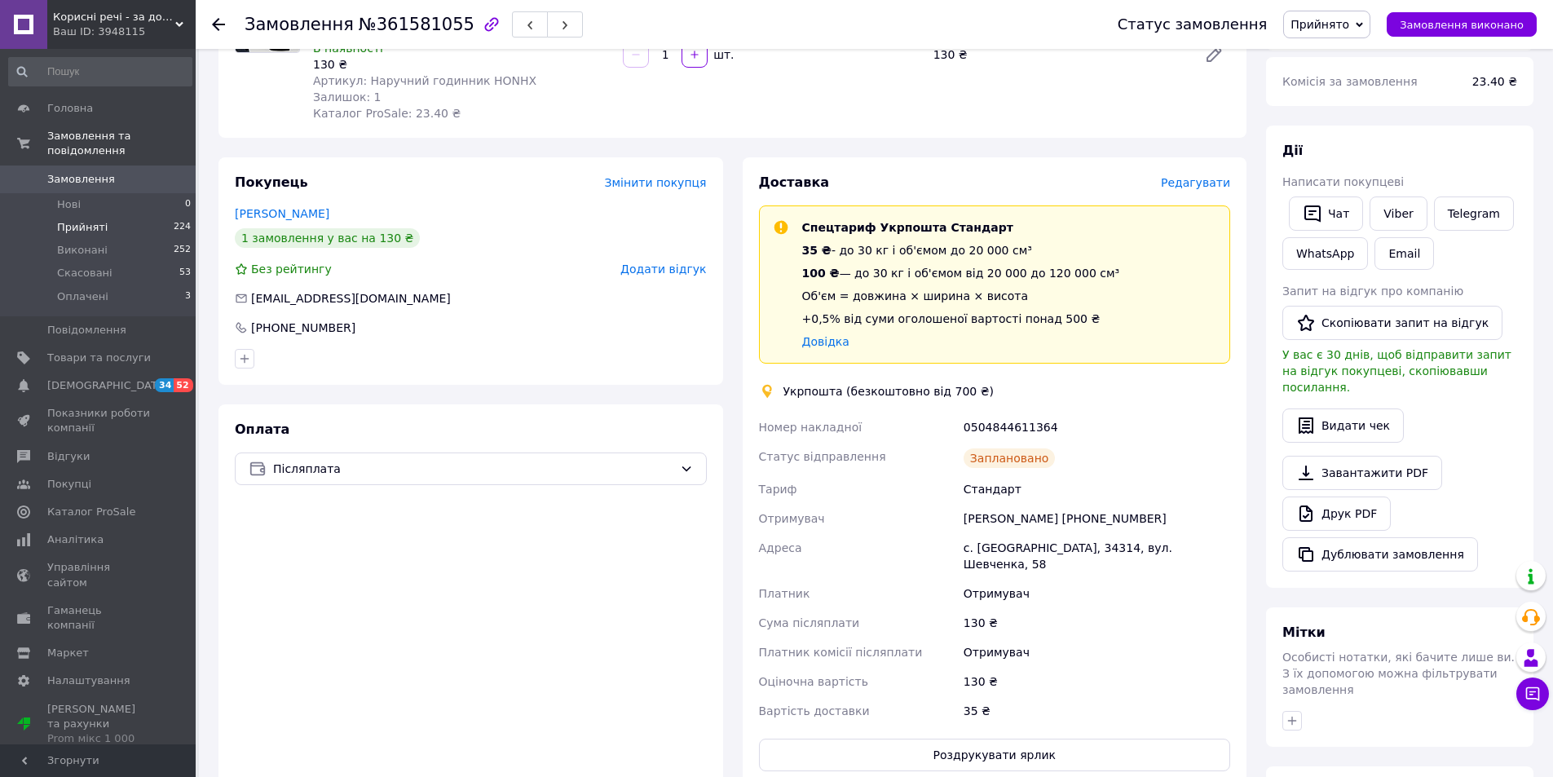
click at [108, 216] on li "Прийняті 224" at bounding box center [100, 227] width 201 height 23
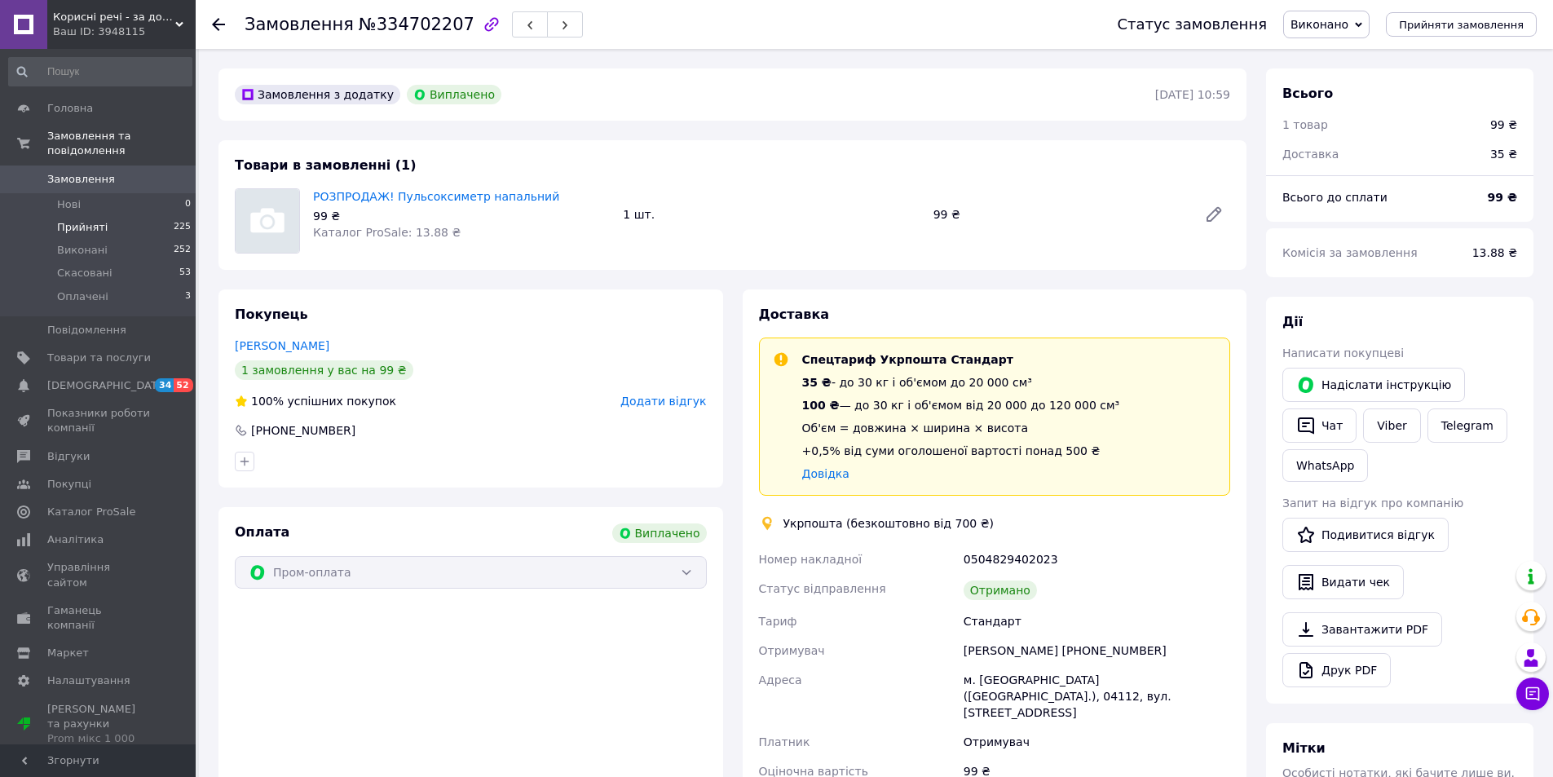
click at [87, 220] on span "Прийняті" at bounding box center [82, 227] width 51 height 15
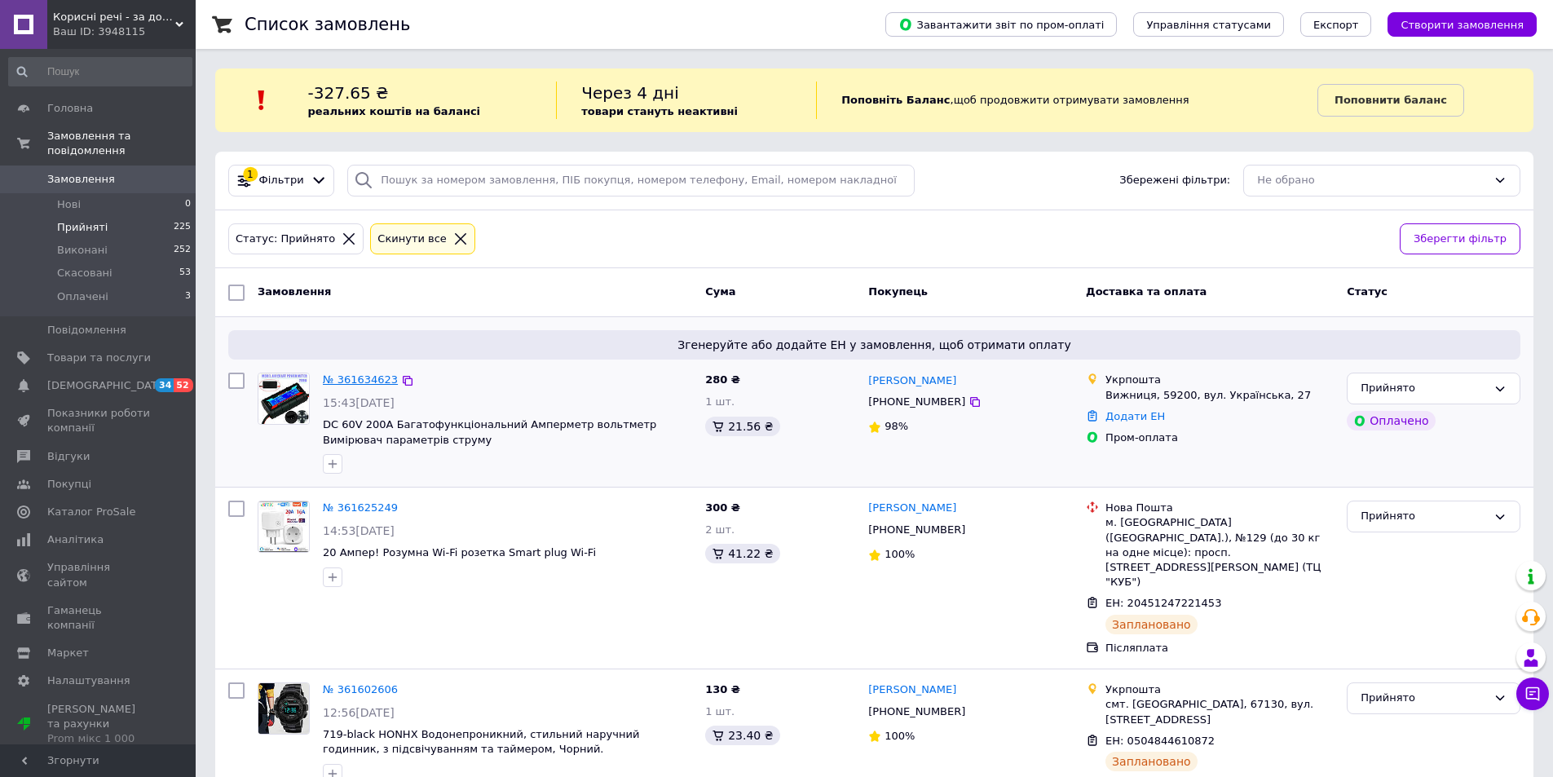
click at [345, 382] on link "№ 361634623" at bounding box center [360, 379] width 75 height 12
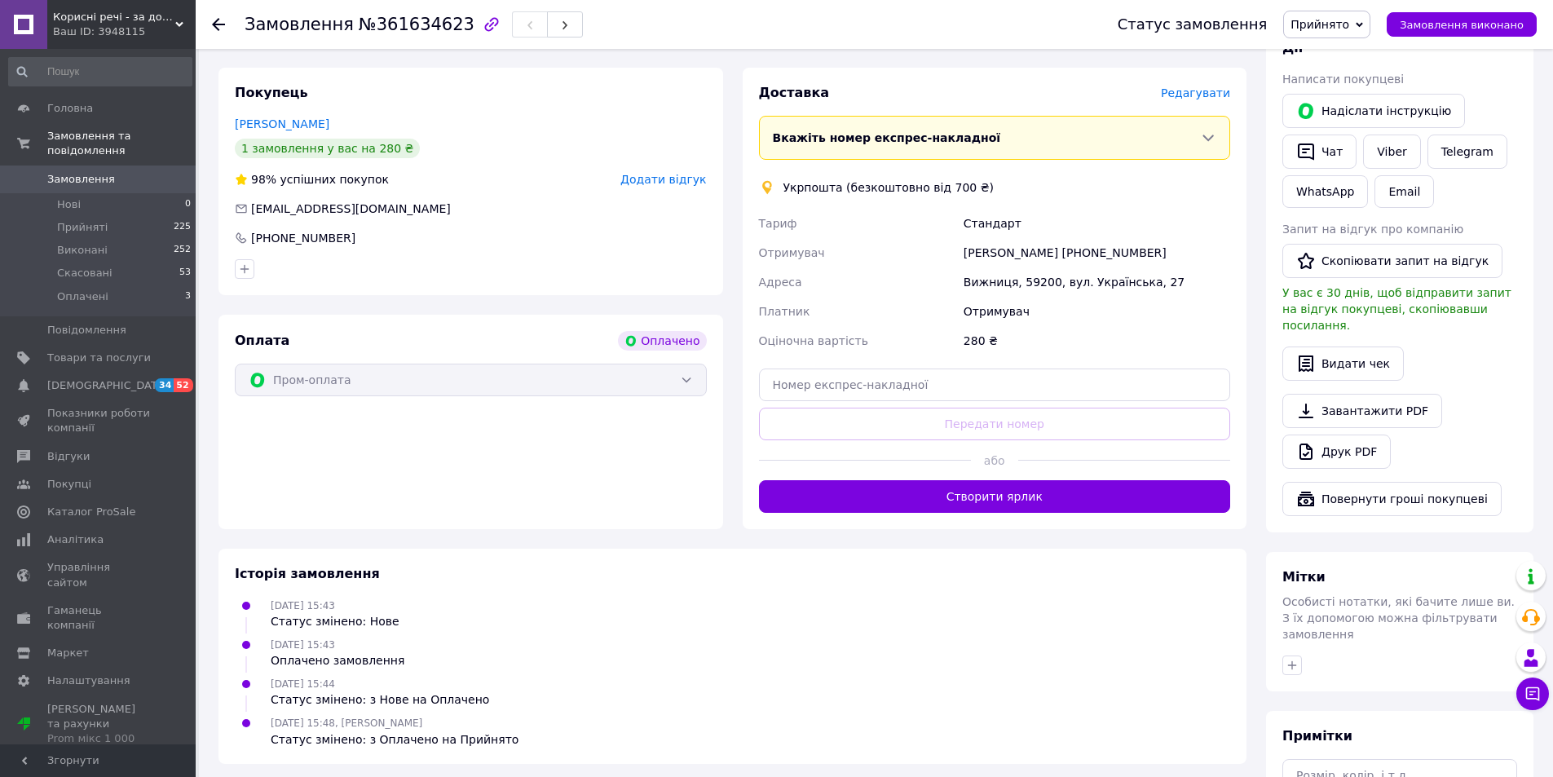
scroll to position [408, 0]
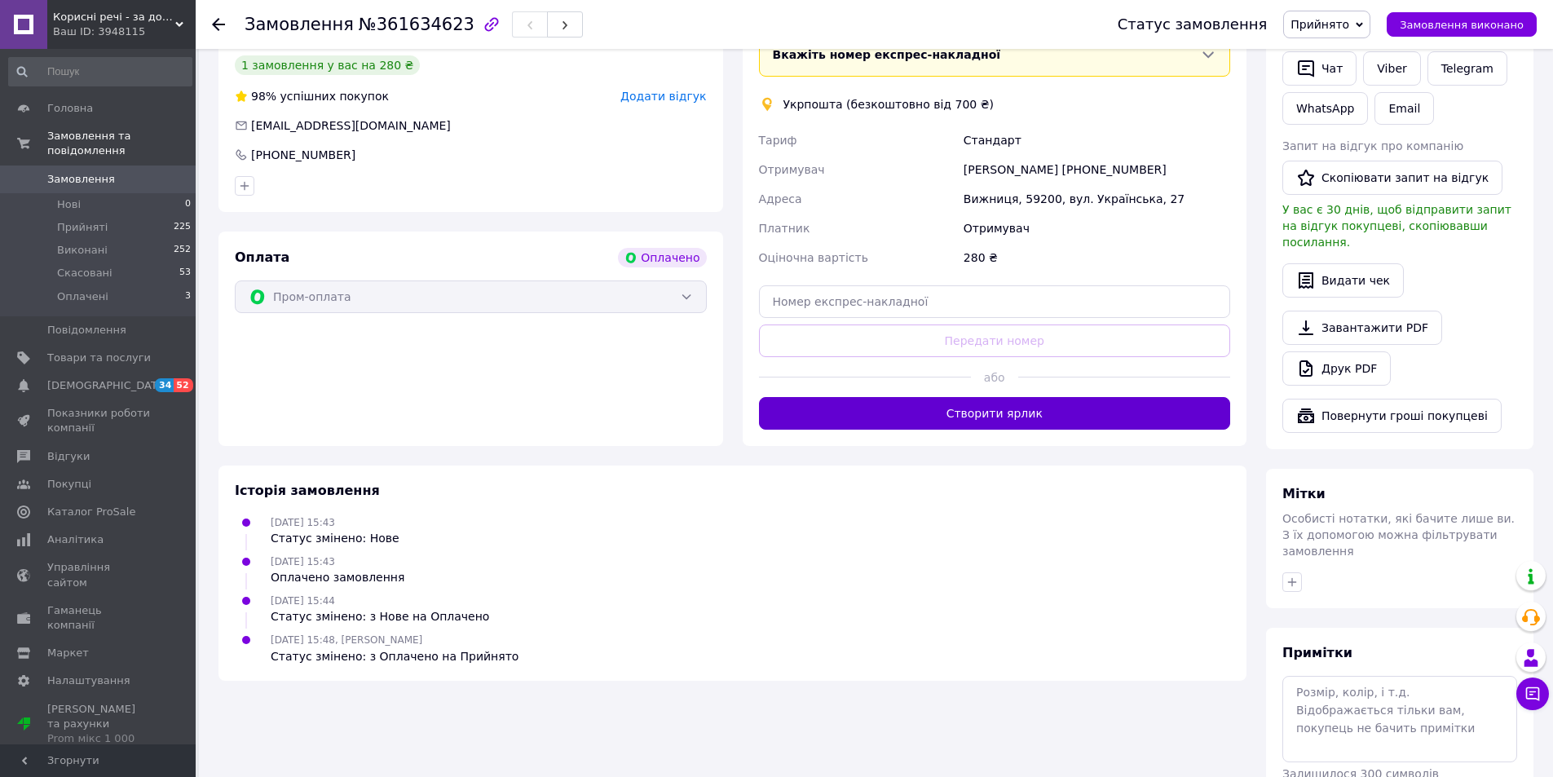
click at [947, 417] on button "Створити ярлик" at bounding box center [995, 413] width 472 height 33
